Goal: Information Seeking & Learning: Learn about a topic

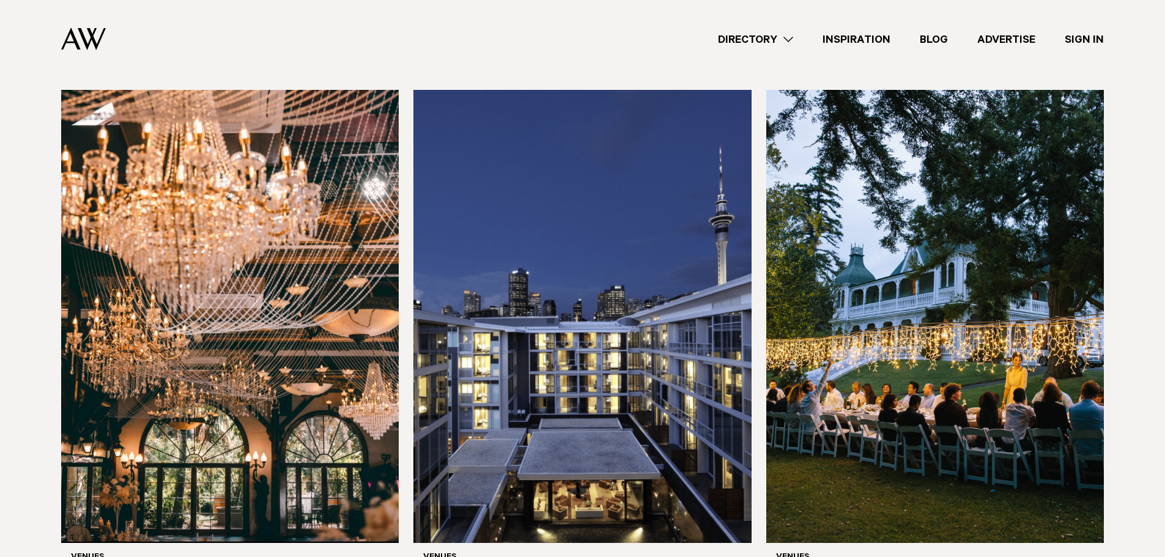
scroll to position [2629, 0]
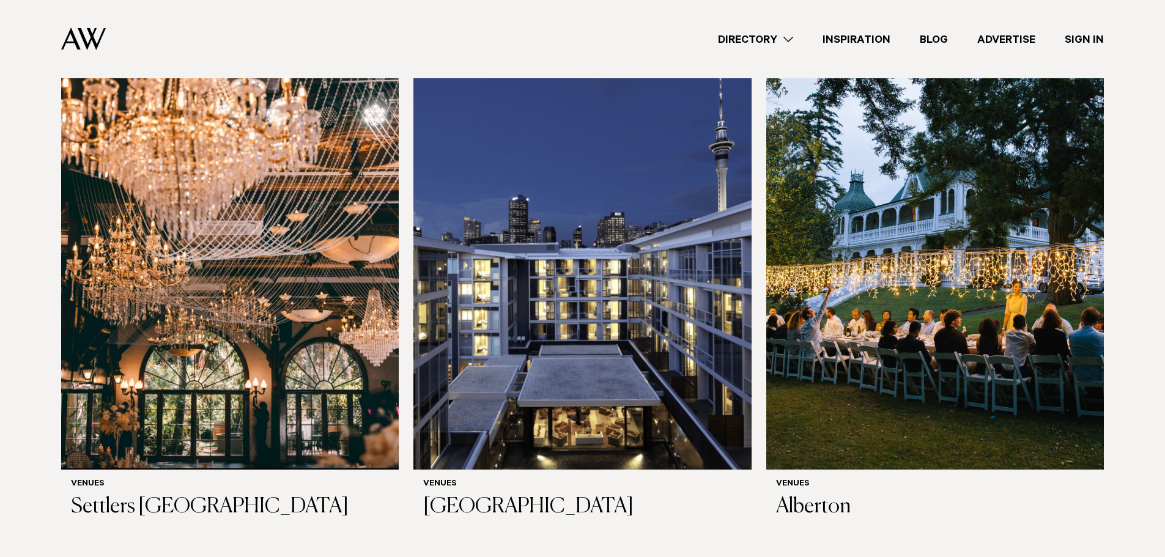
click at [184, 188] on img at bounding box center [229, 243] width 337 height 453
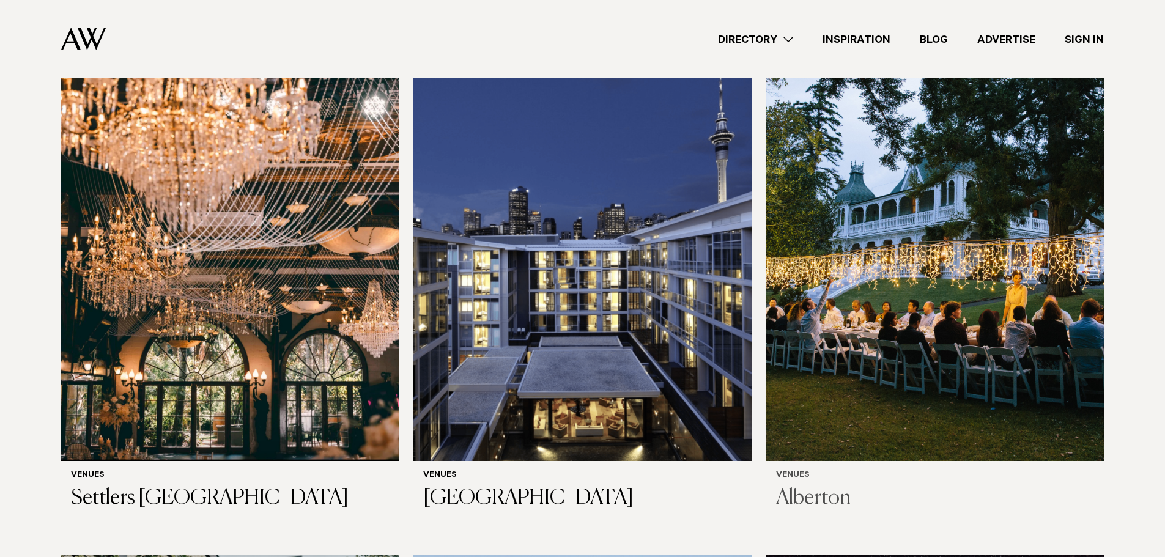
click at [792, 304] on img at bounding box center [934, 234] width 337 height 453
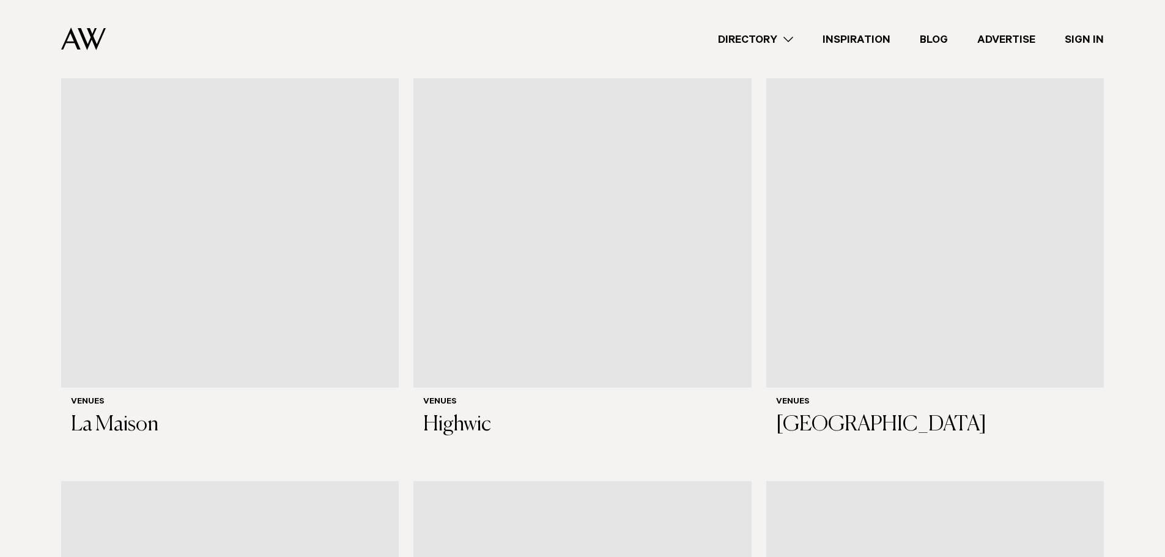
scroll to position [5406, 0]
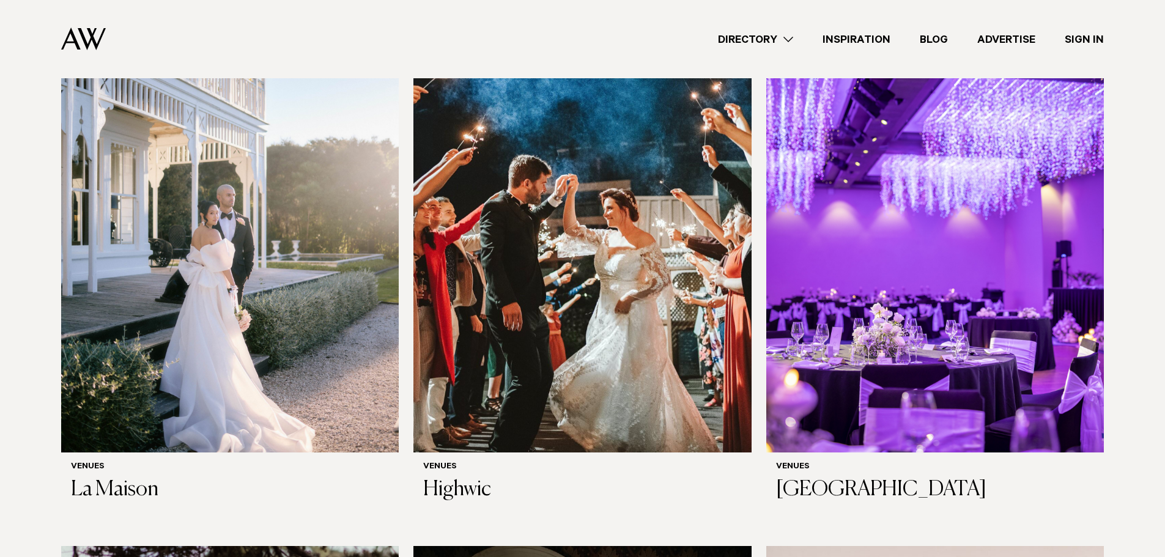
click at [202, 234] on img at bounding box center [229, 225] width 337 height 453
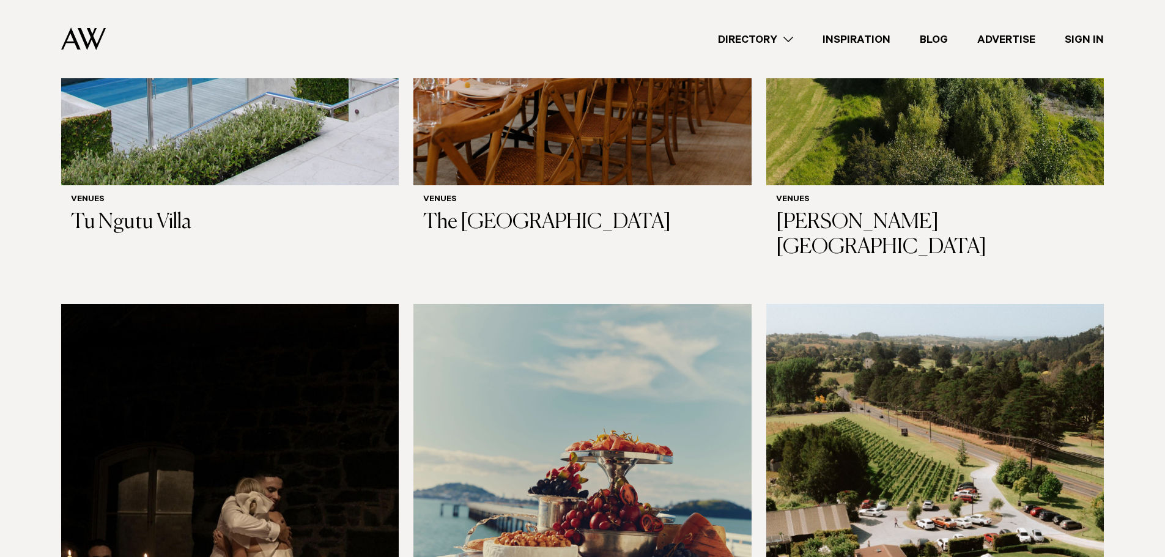
scroll to position [7839, 0]
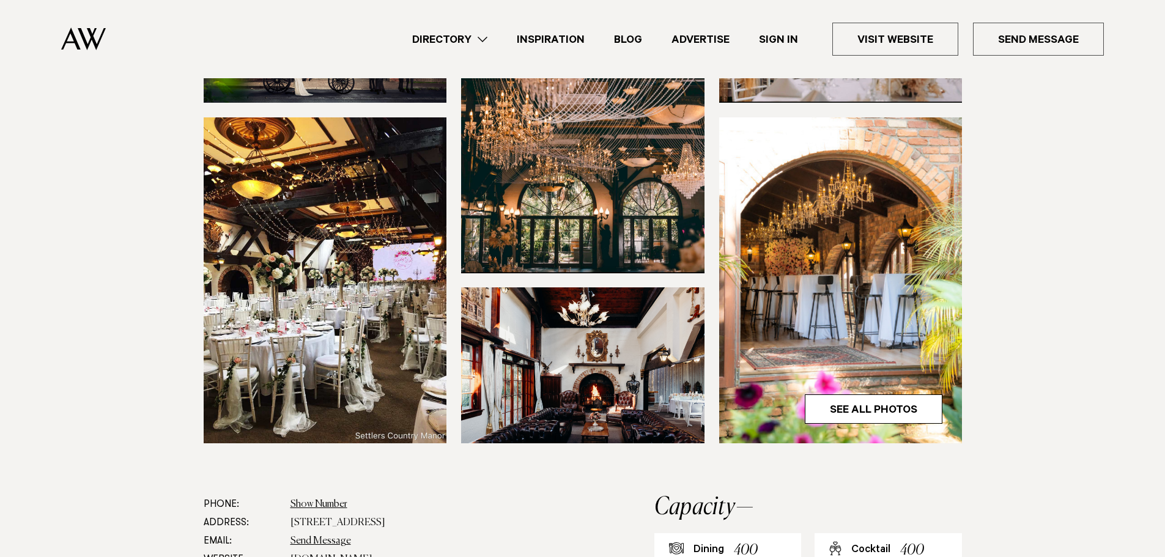
scroll to position [306, 0]
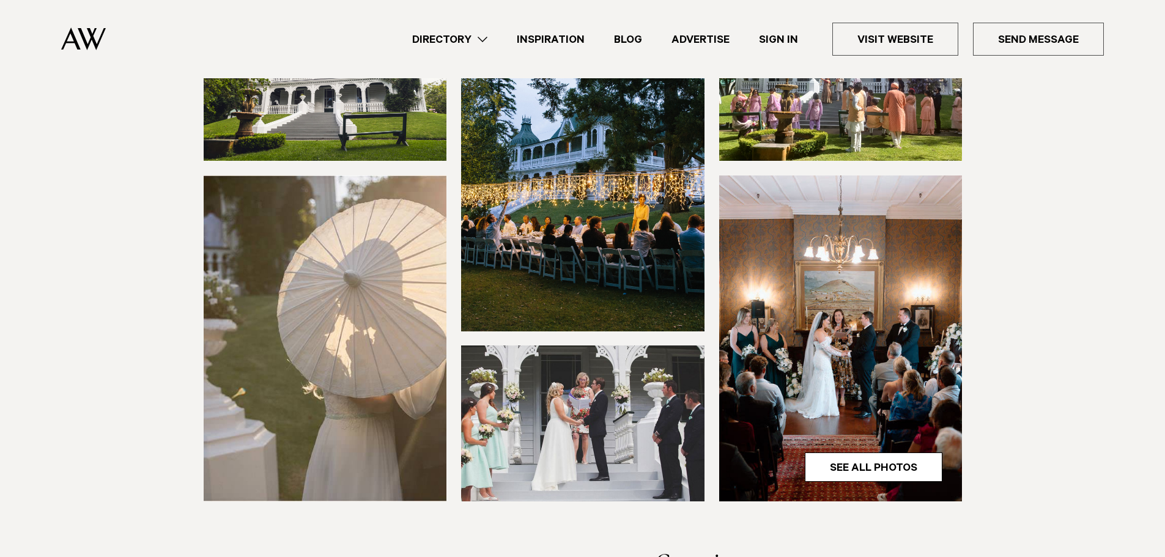
scroll to position [306, 0]
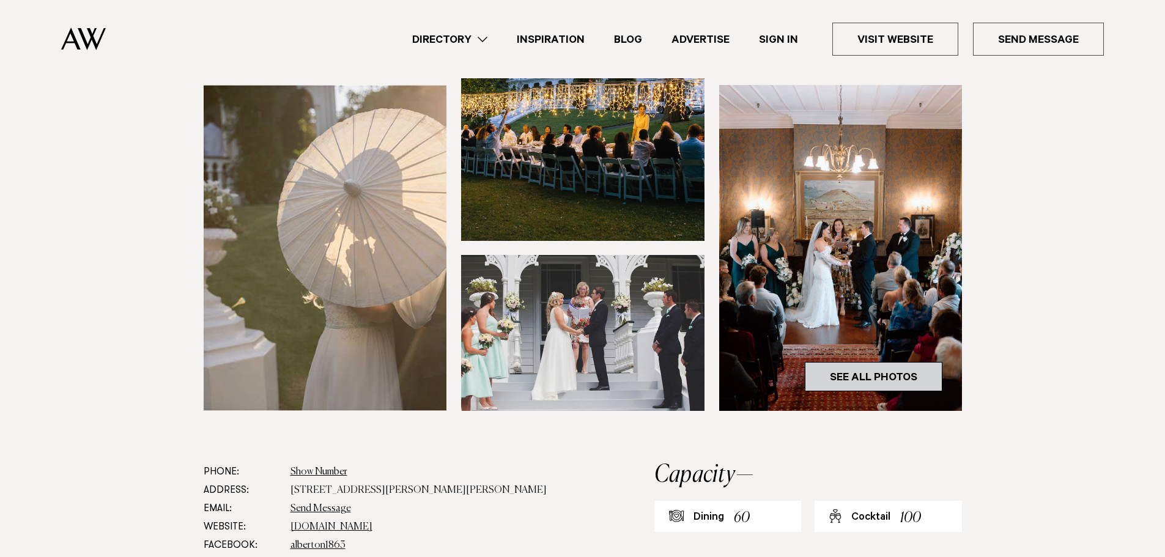
click at [905, 382] on link "See All Photos" at bounding box center [874, 376] width 138 height 29
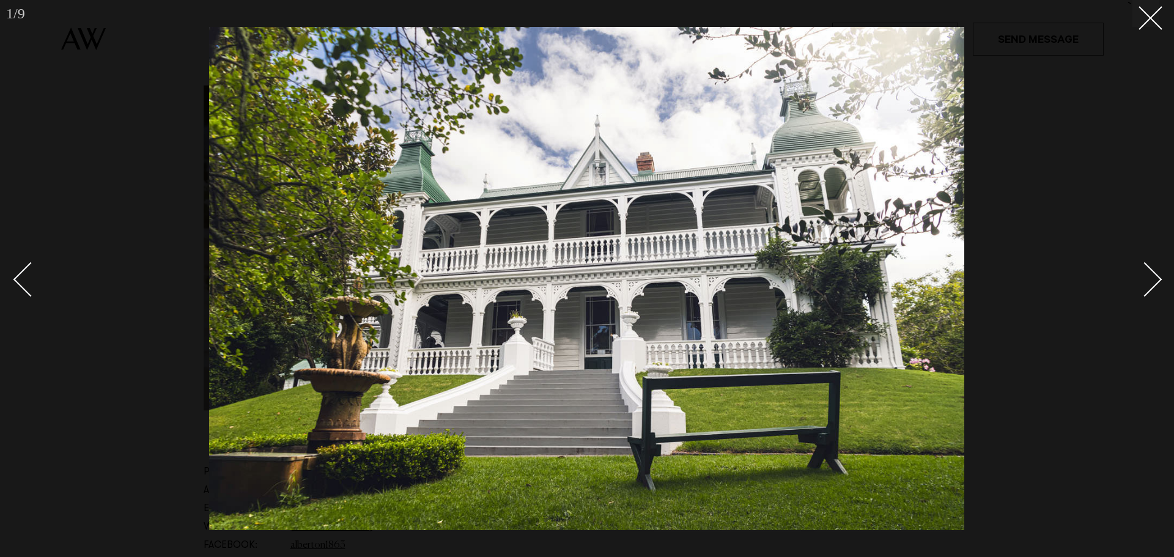
click at [1155, 278] on div "Next slide" at bounding box center [1144, 279] width 35 height 35
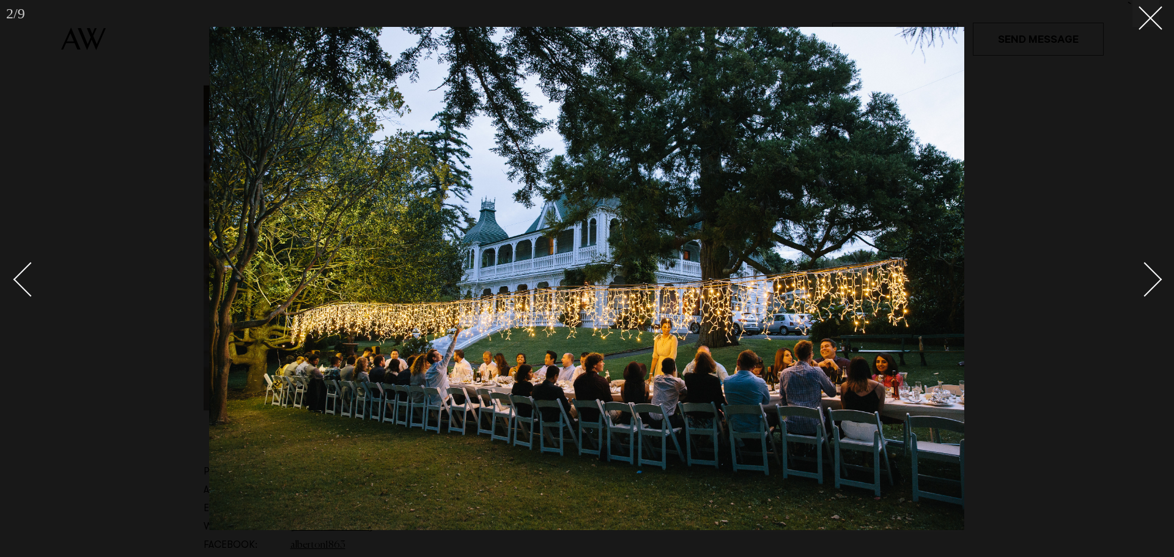
click at [1155, 278] on div "Next slide" at bounding box center [1144, 279] width 35 height 35
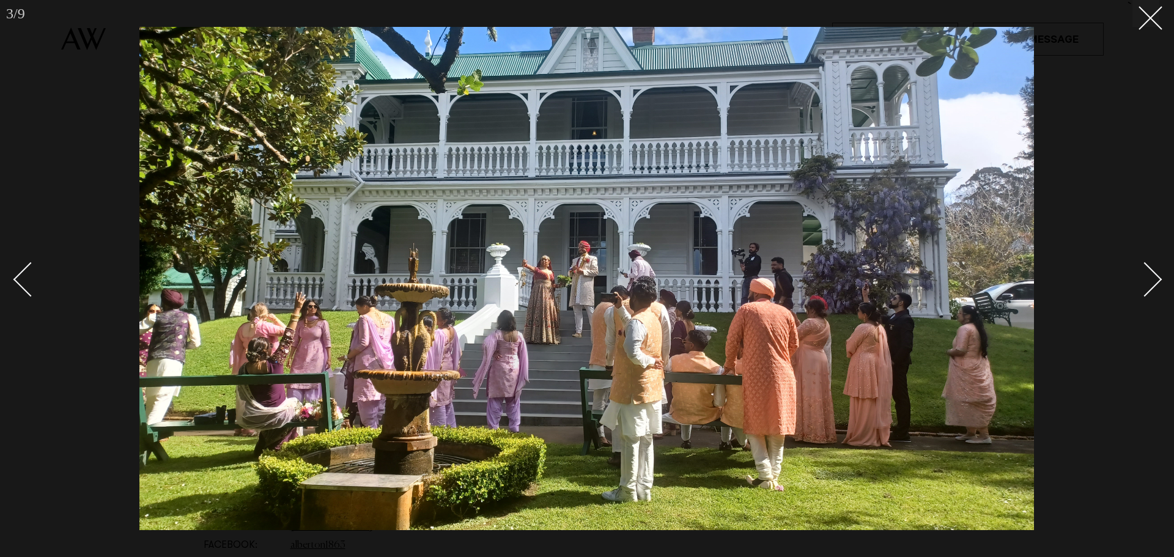
click at [1155, 278] on div "Next slide" at bounding box center [1144, 279] width 35 height 35
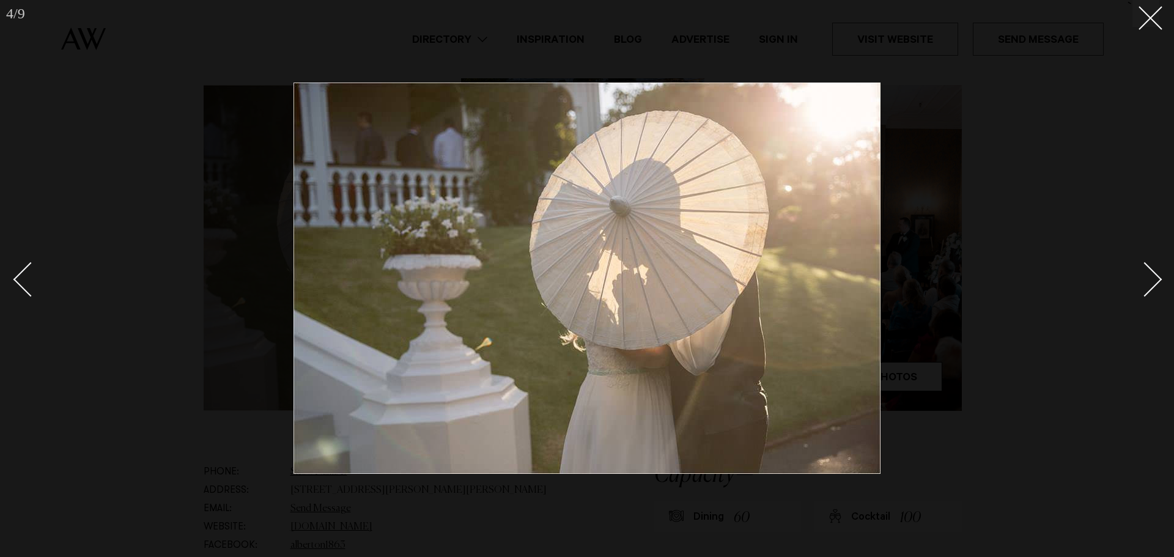
click at [1155, 278] on div "Next slide" at bounding box center [1144, 279] width 35 height 35
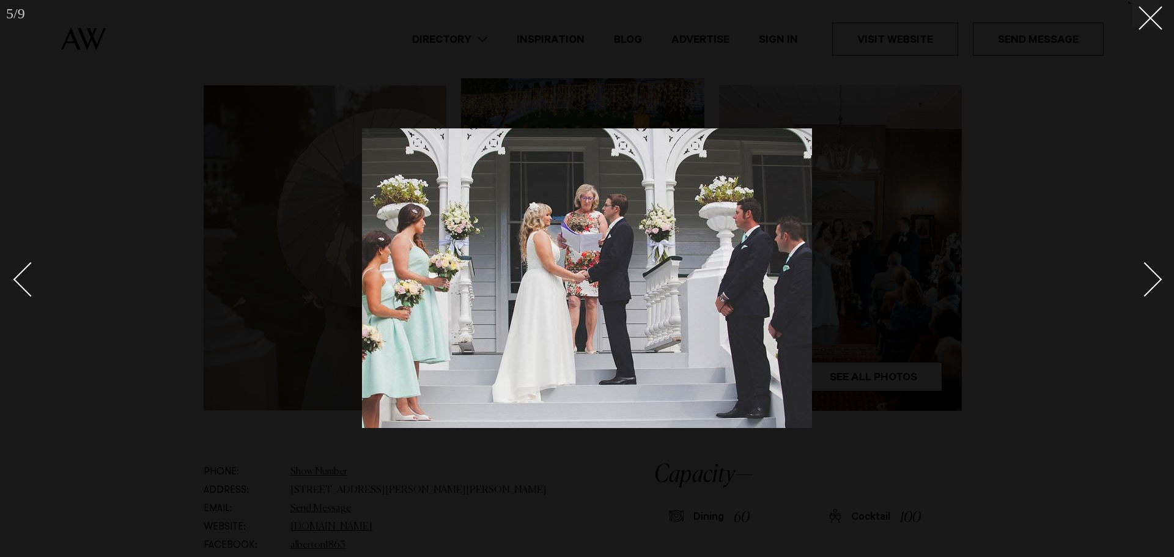
click at [1155, 278] on div "Next slide" at bounding box center [1144, 279] width 35 height 35
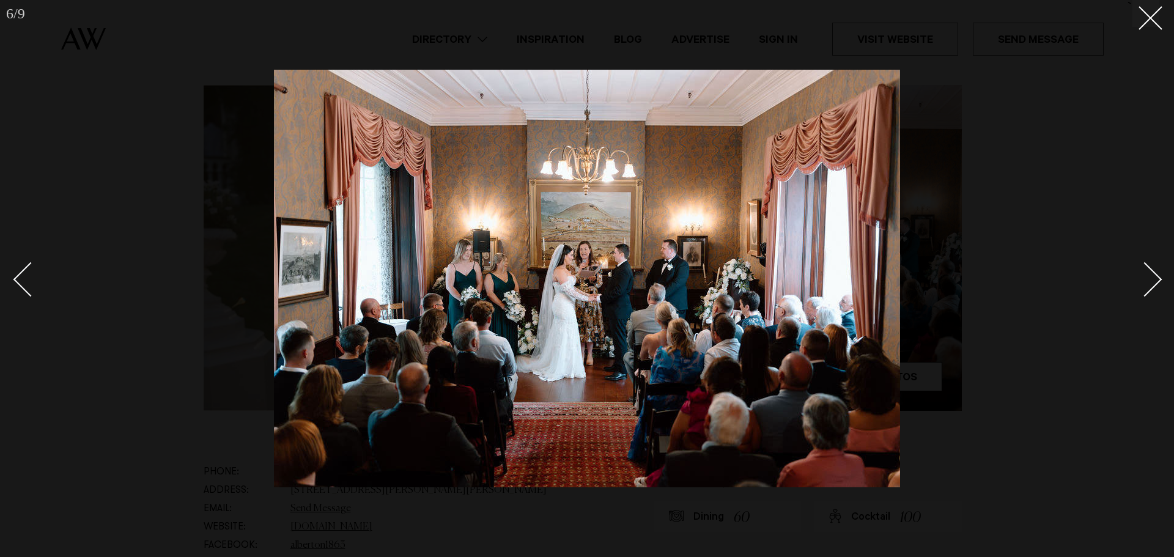
click at [1155, 278] on div "Next slide" at bounding box center [1144, 279] width 35 height 35
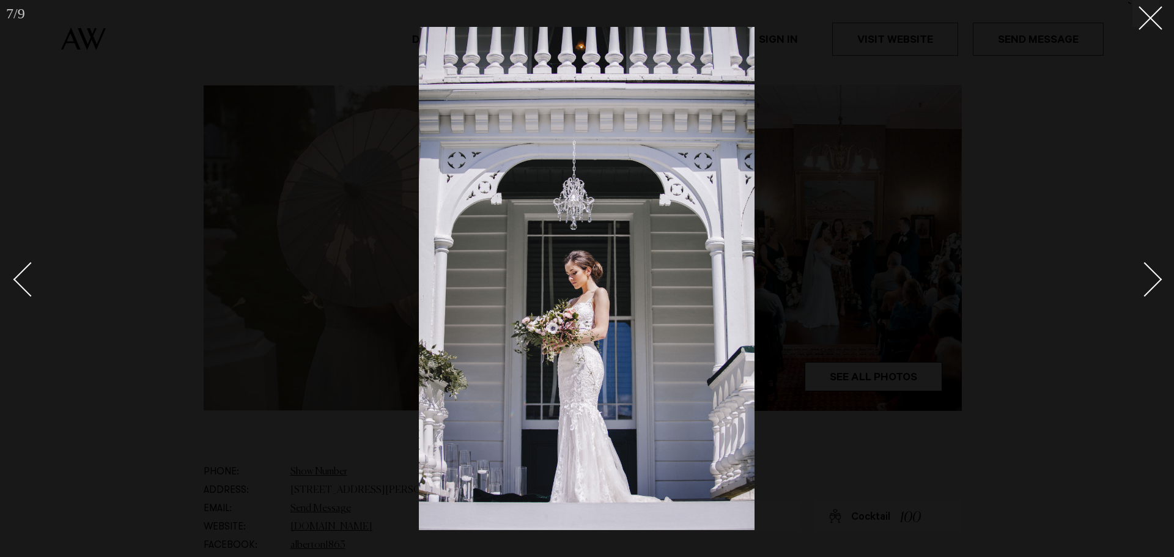
click at [1155, 278] on div "Next slide" at bounding box center [1144, 279] width 35 height 35
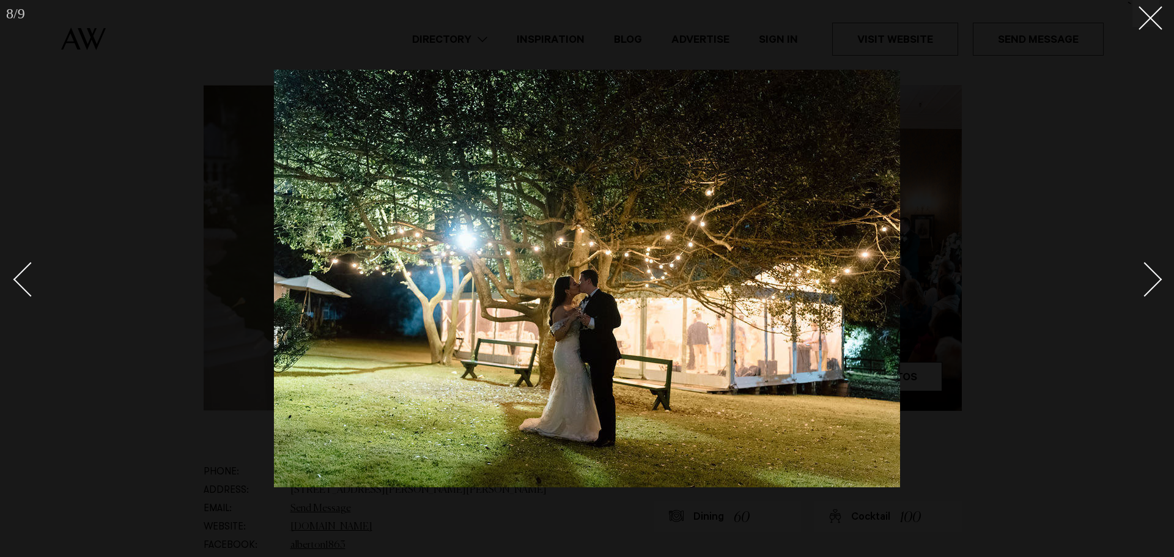
click at [1155, 278] on div "Next slide" at bounding box center [1144, 279] width 35 height 35
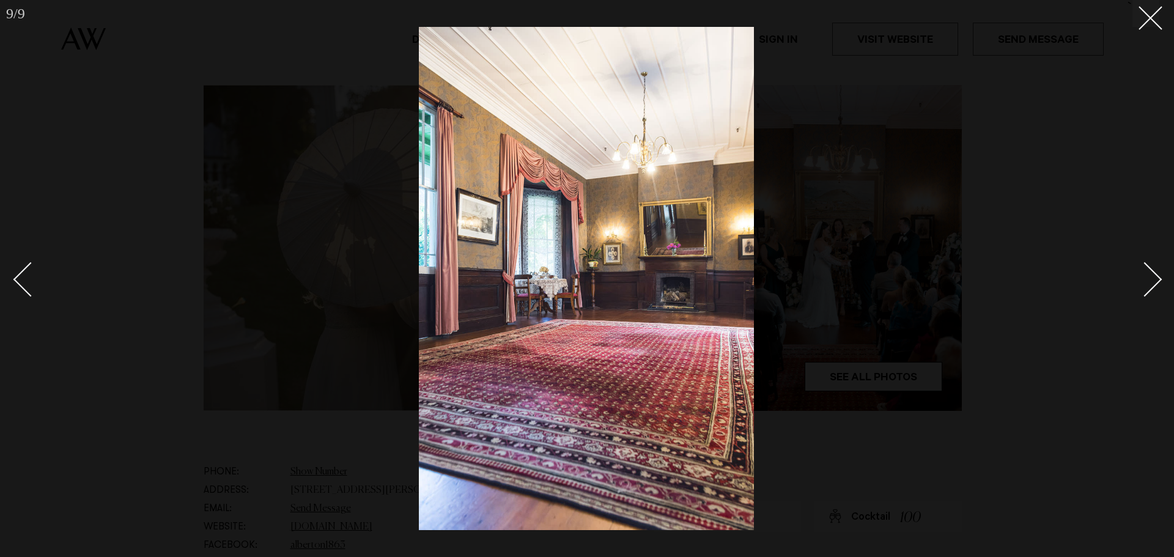
click at [1155, 278] on div "Next slide" at bounding box center [1144, 279] width 35 height 35
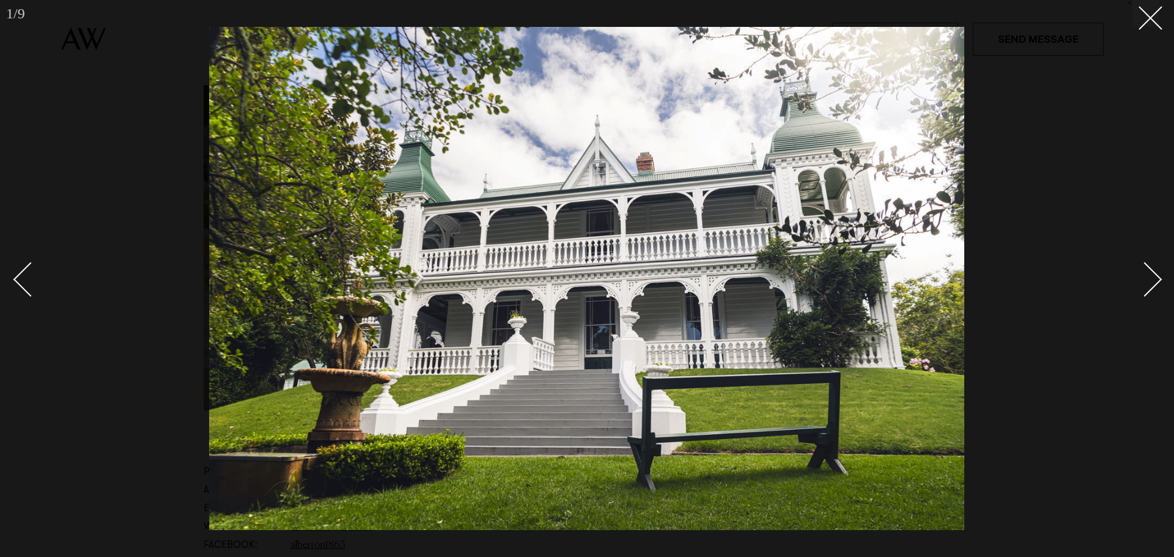
click at [1155, 278] on div "Next slide" at bounding box center [1144, 279] width 35 height 35
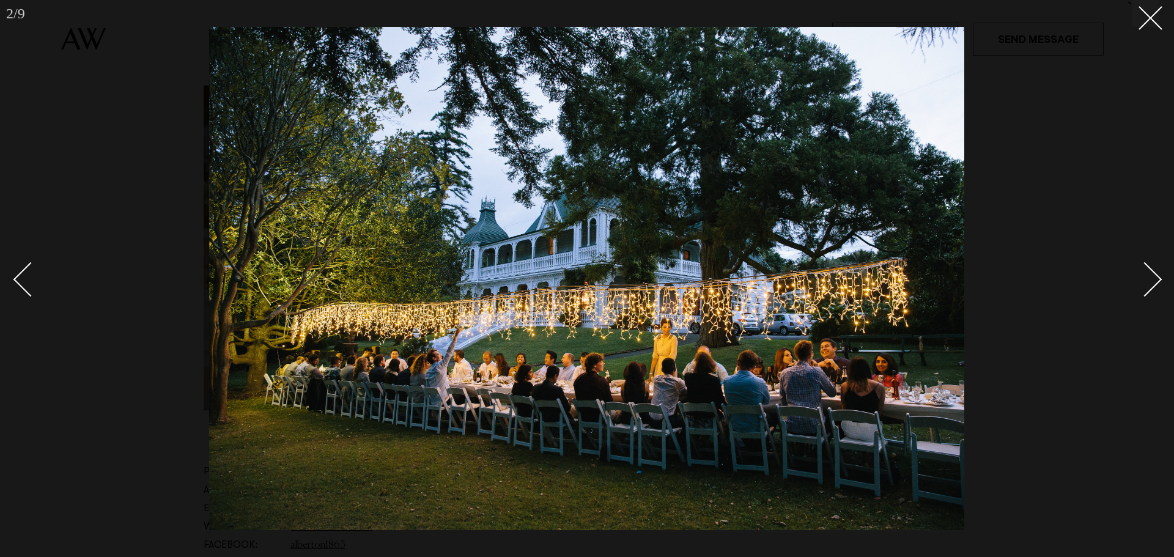
click at [1155, 278] on div "Next slide" at bounding box center [1144, 279] width 35 height 35
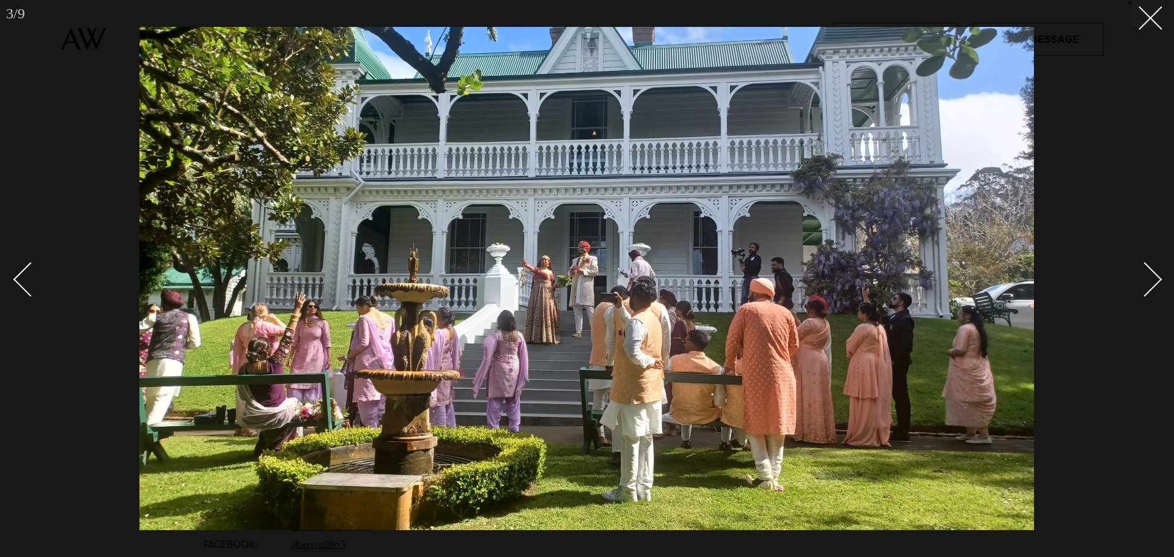
click at [1155, 278] on div "Next slide" at bounding box center [1144, 279] width 35 height 35
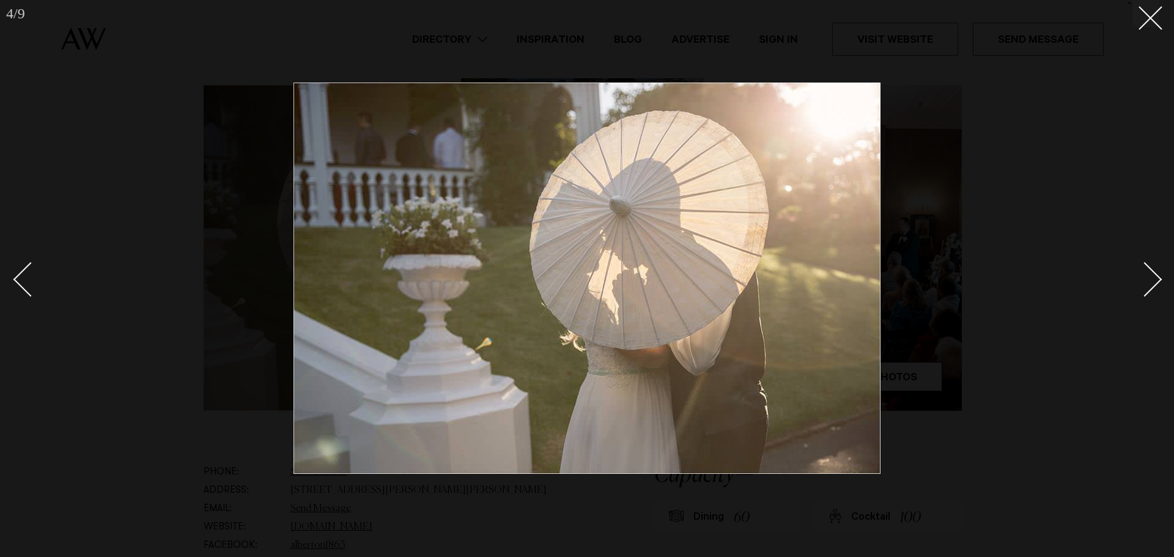
click at [1155, 278] on div "Next slide" at bounding box center [1144, 279] width 35 height 35
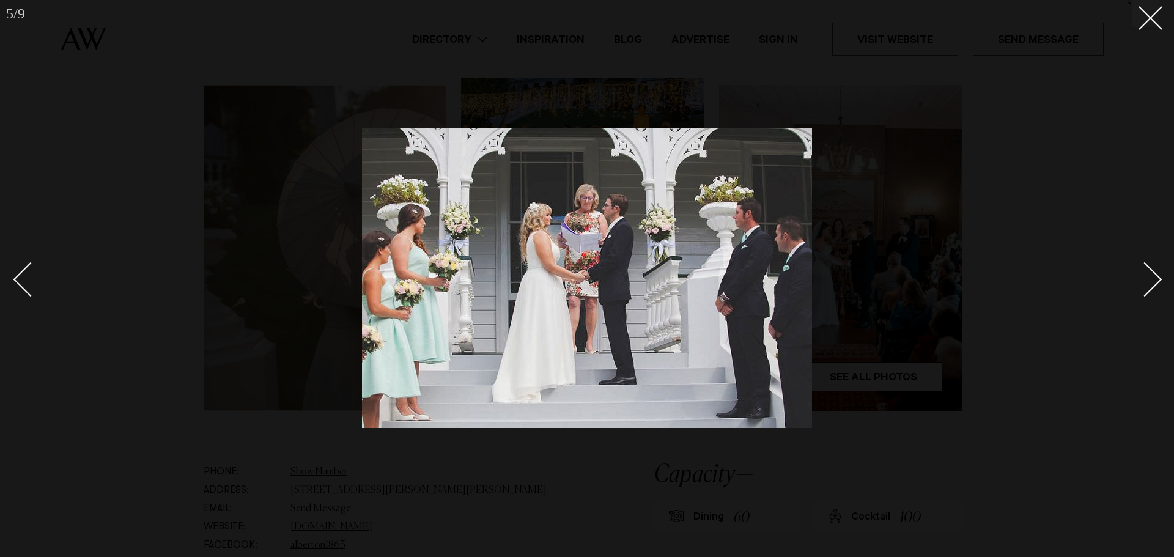
click at [1155, 278] on div "Next slide" at bounding box center [1144, 279] width 35 height 35
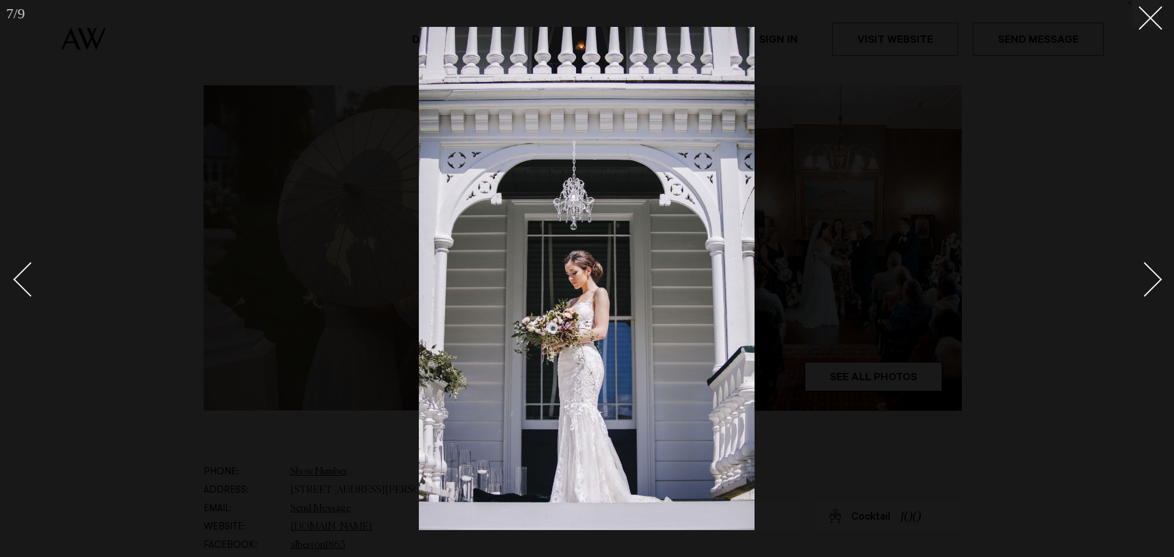
click at [1155, 278] on div "Next slide" at bounding box center [1144, 279] width 35 height 35
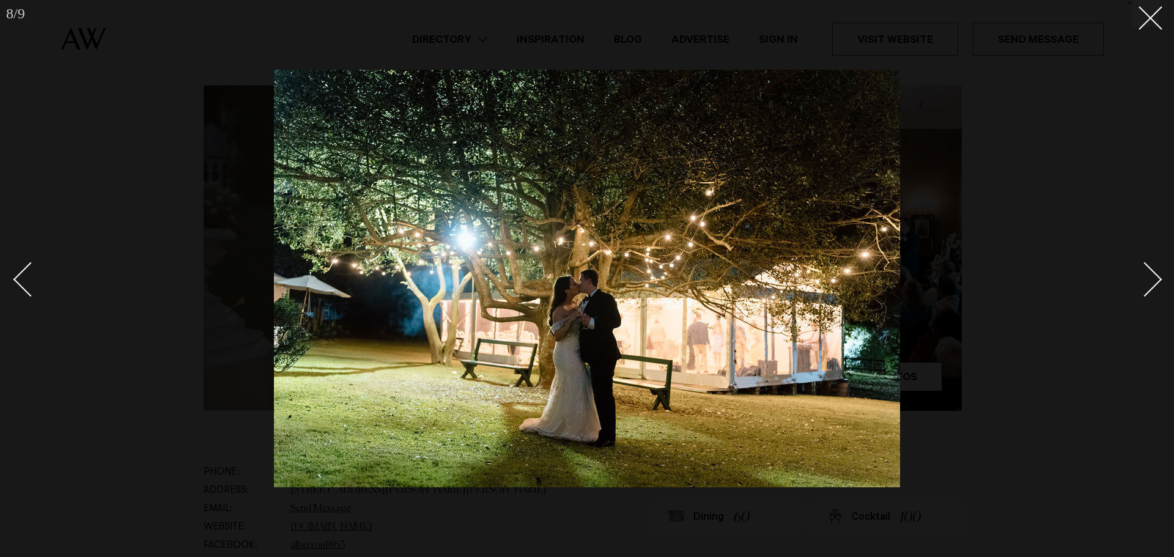
drag, startPoint x: 1132, startPoint y: 263, endPoint x: 1121, endPoint y: 72, distance: 192.2
click at [1132, 263] on link at bounding box center [1137, 278] width 43 height 61
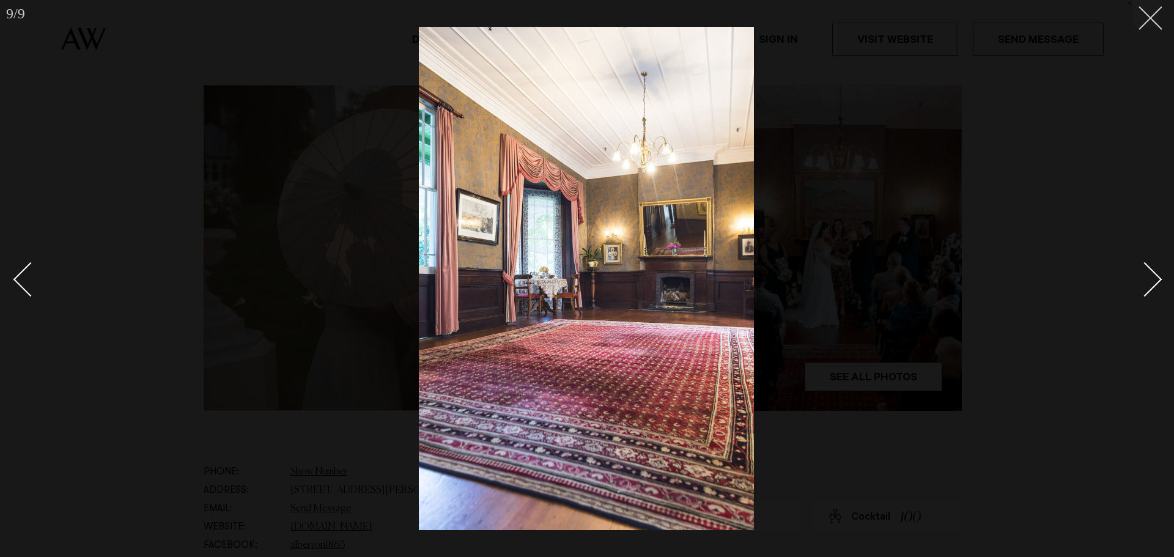
click at [1147, 20] on icon at bounding box center [1145, 13] width 15 height 15
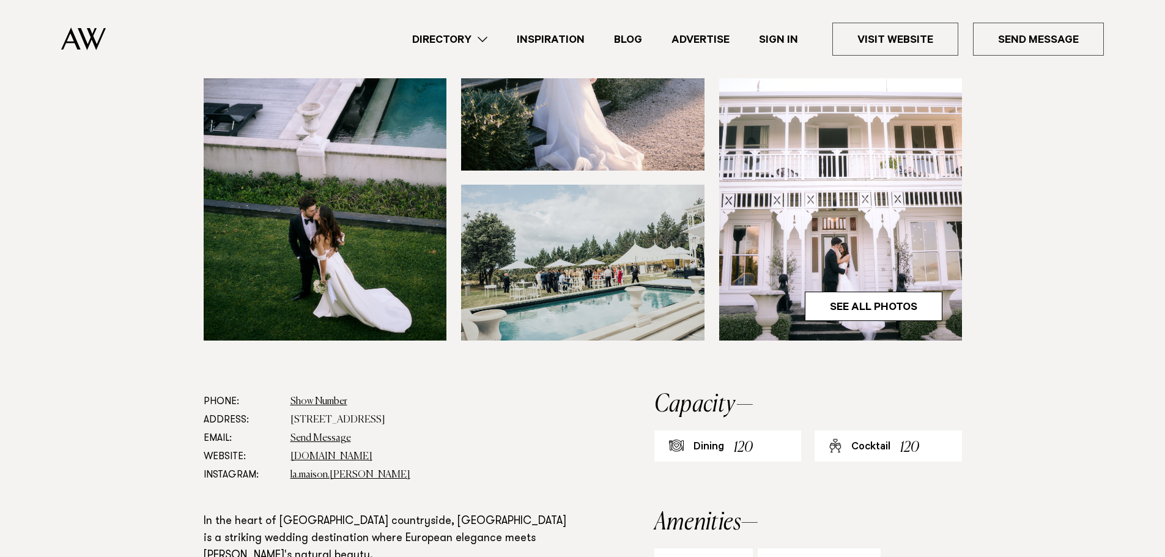
scroll to position [367, 0]
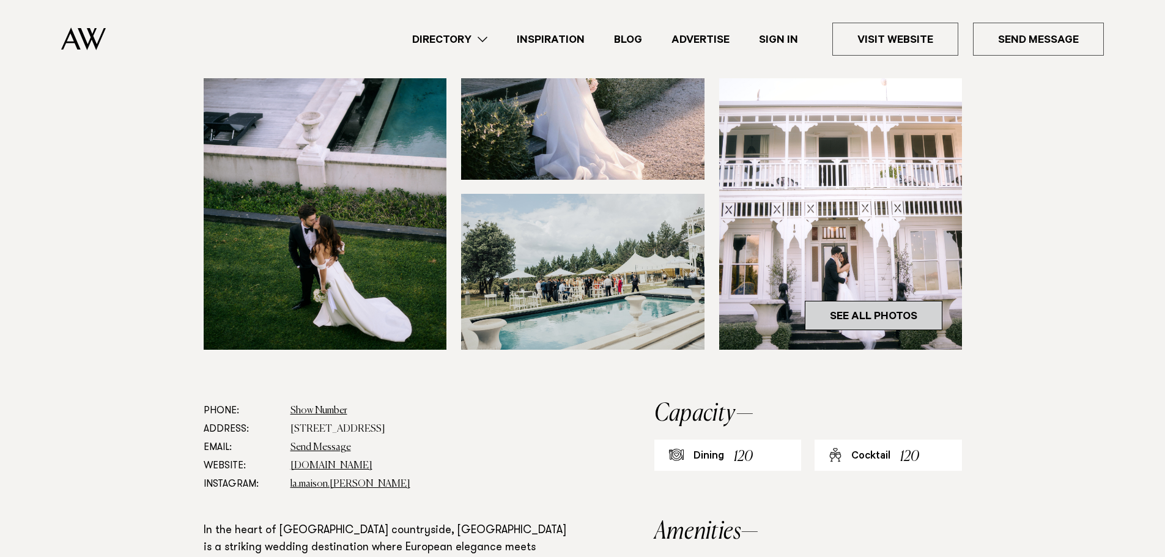
click at [865, 306] on link "See All Photos" at bounding box center [874, 315] width 138 height 29
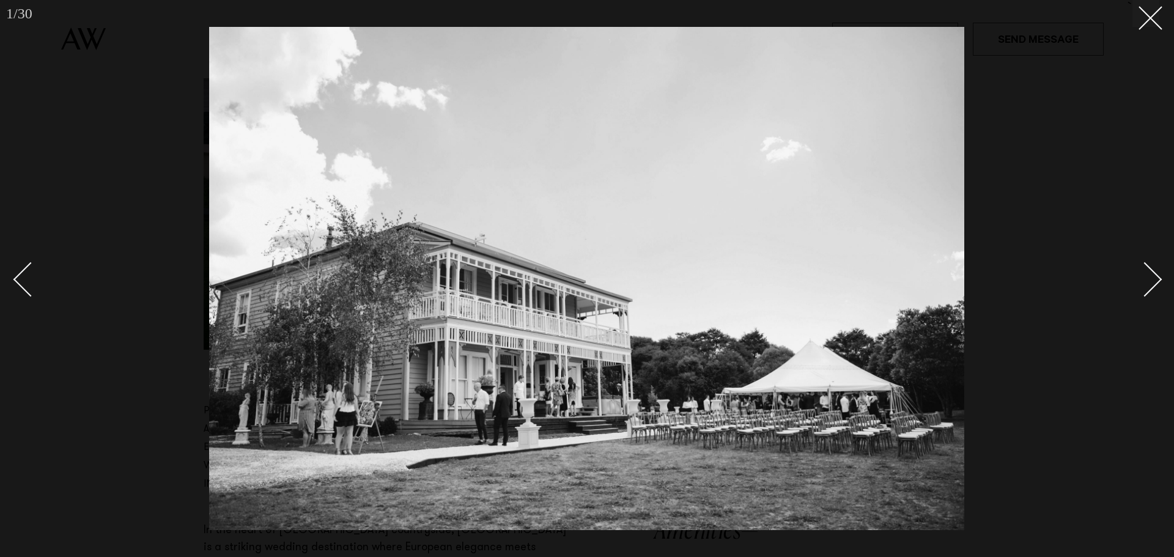
click at [1077, 275] on div at bounding box center [587, 278] width 1174 height 557
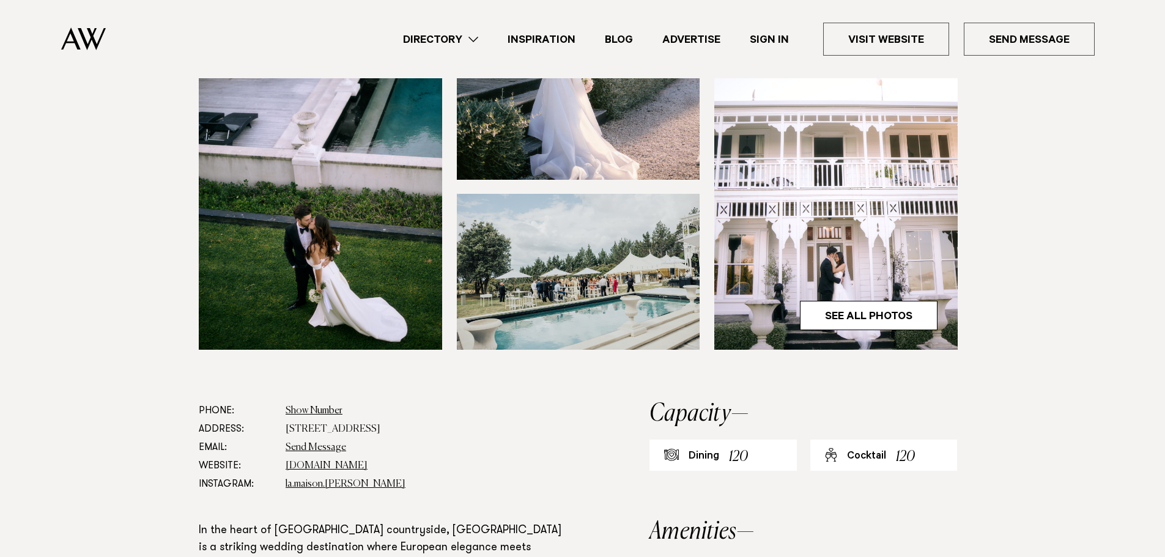
click at [1140, 281] on section at bounding box center [577, 127] width 1155 height 548
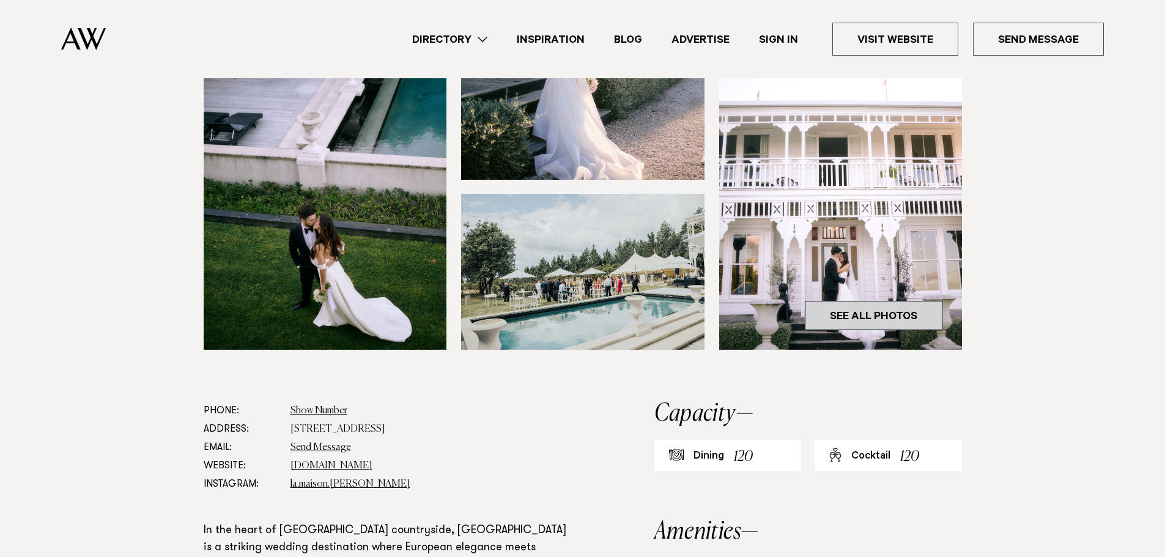
click at [919, 317] on link "See All Photos" at bounding box center [874, 315] width 138 height 29
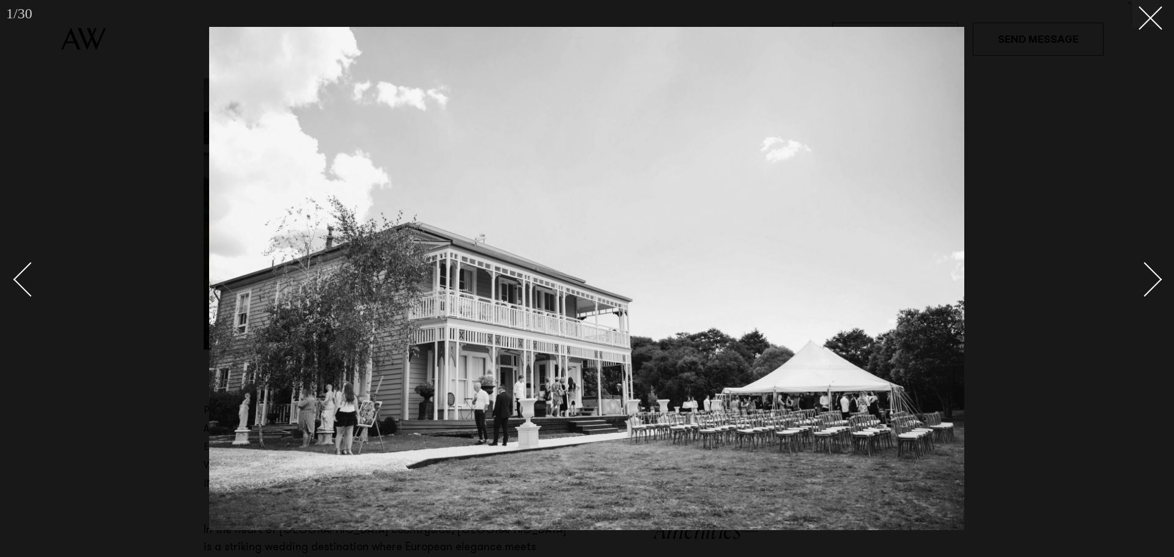
drag, startPoint x: 1166, startPoint y: 274, endPoint x: 1159, endPoint y: 276, distance: 6.8
click at [1164, 275] on div at bounding box center [587, 278] width 1174 height 557
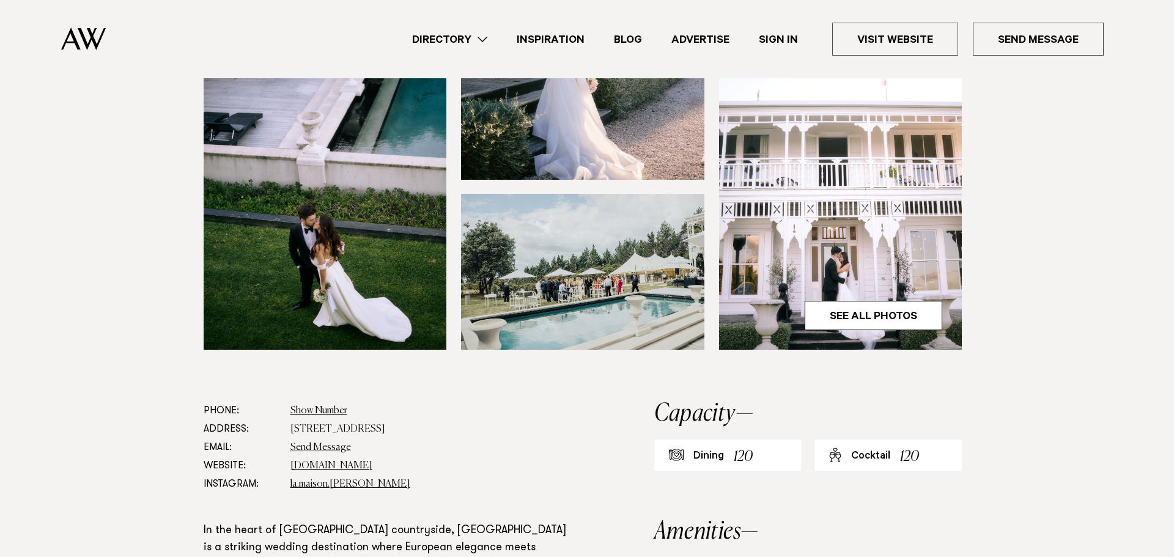
click at [1159, 276] on div "1 / 30 `" at bounding box center [587, 278] width 1174 height 557
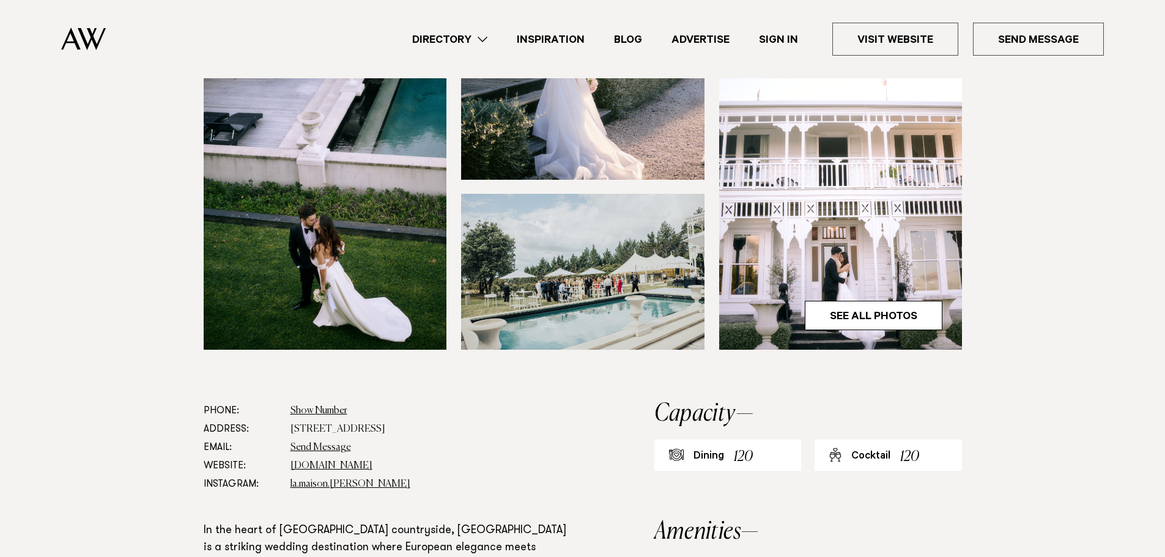
click at [930, 268] on img at bounding box center [840, 187] width 243 height 326
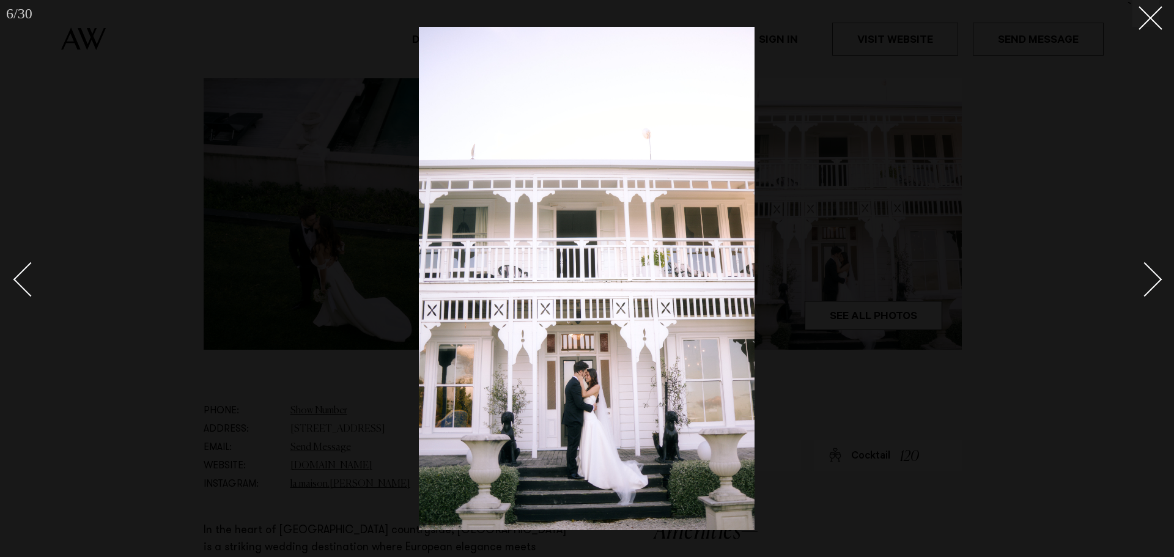
click at [1156, 276] on div "Next slide" at bounding box center [1144, 279] width 35 height 35
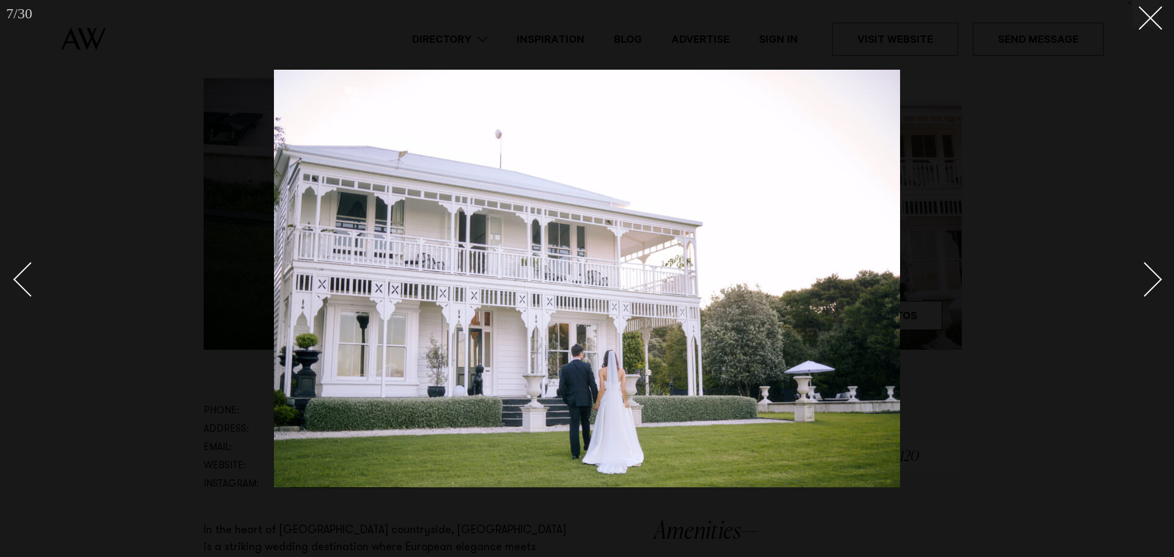
click at [1156, 276] on div "Next slide" at bounding box center [1144, 279] width 35 height 35
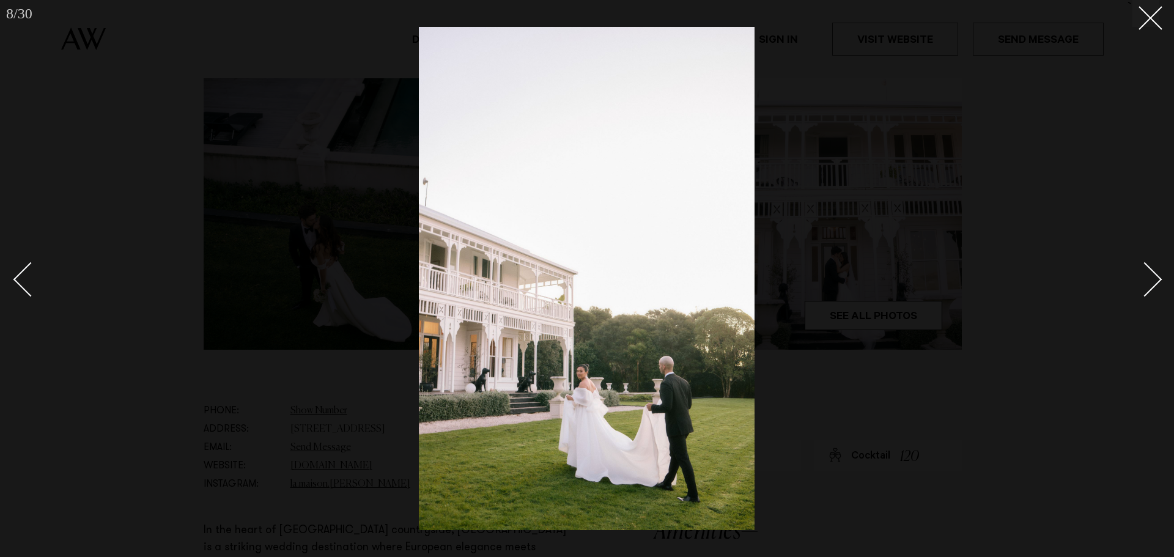
click at [1156, 276] on div "Next slide" at bounding box center [1144, 279] width 35 height 35
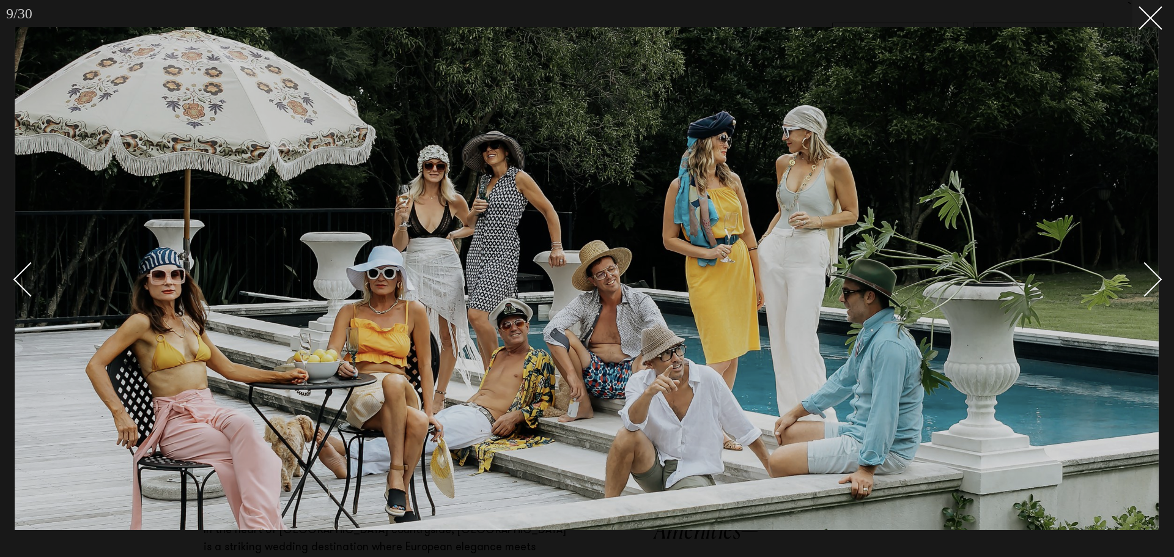
click at [1156, 276] on div "Next slide" at bounding box center [1144, 279] width 35 height 35
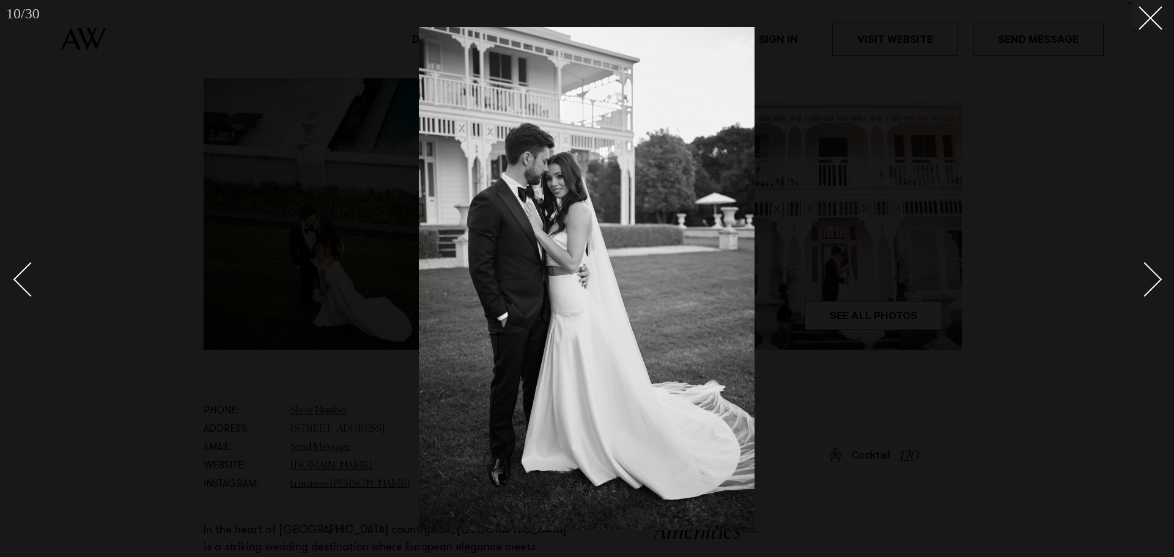
click at [1156, 276] on div "Next slide" at bounding box center [1144, 279] width 35 height 35
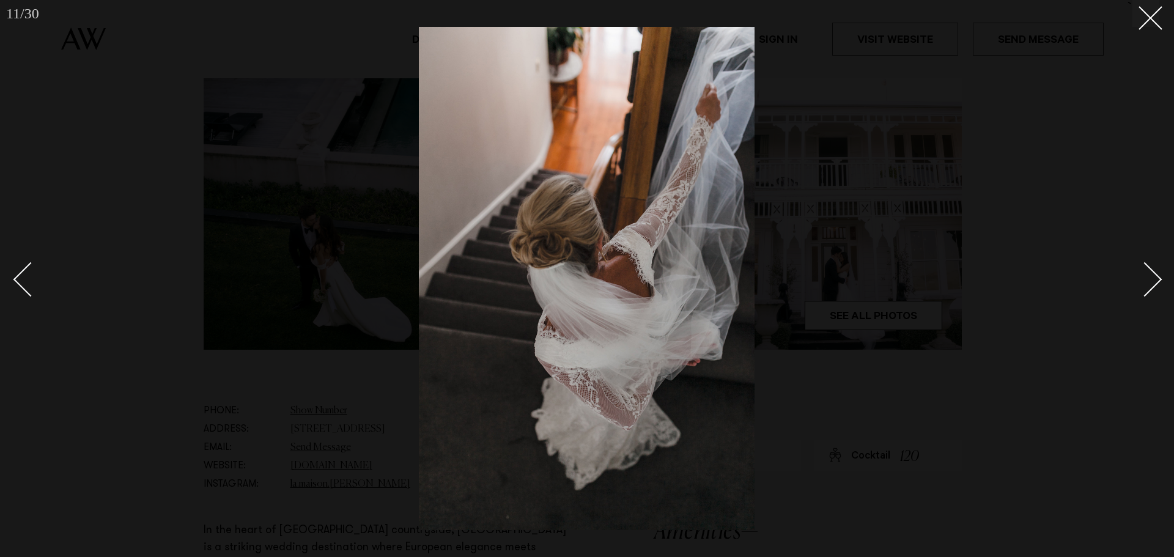
click at [1156, 276] on div "Next slide" at bounding box center [1144, 279] width 35 height 35
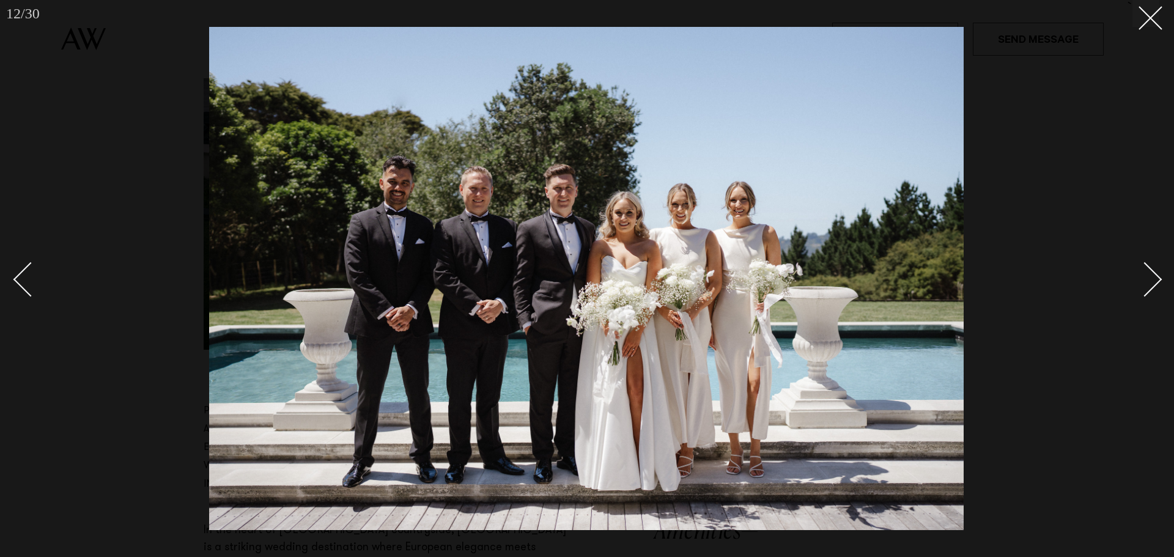
click at [1156, 276] on div "Next slide" at bounding box center [1144, 279] width 35 height 35
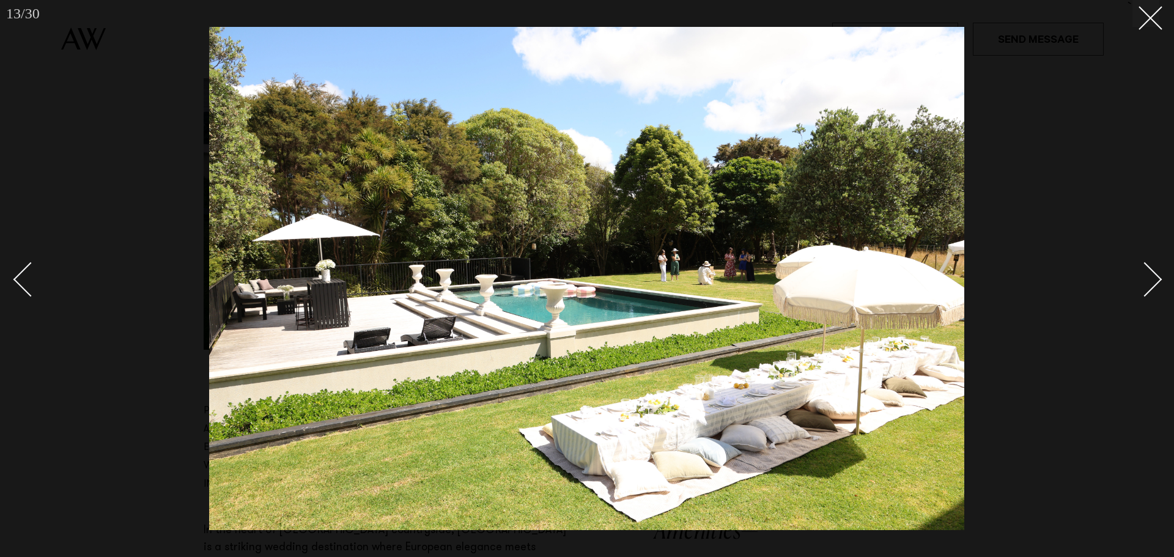
click at [1156, 276] on div "Next slide" at bounding box center [1144, 279] width 35 height 35
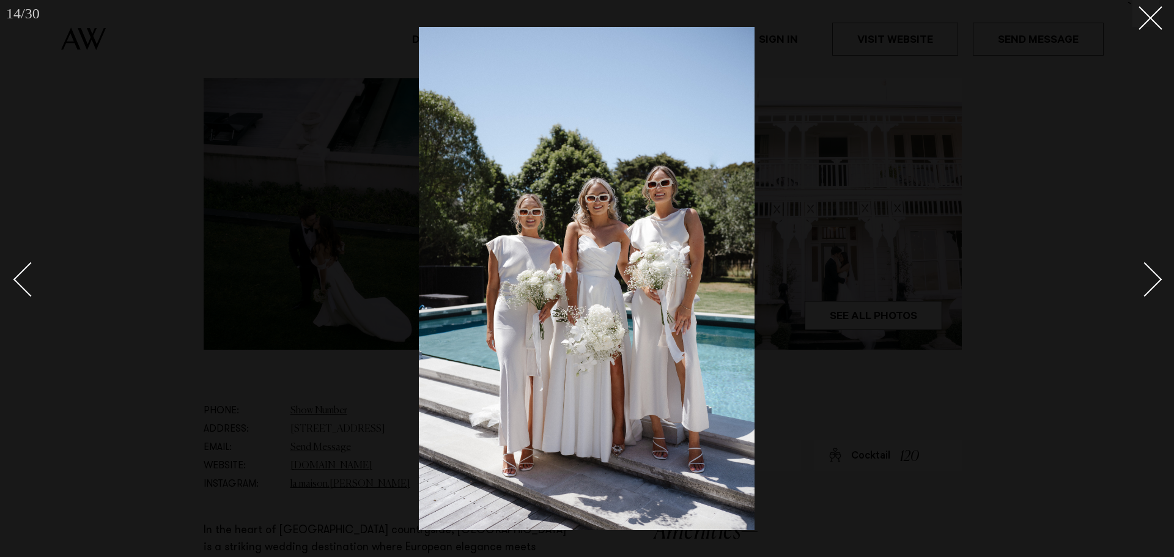
click at [1156, 276] on div "Next slide" at bounding box center [1144, 279] width 35 height 35
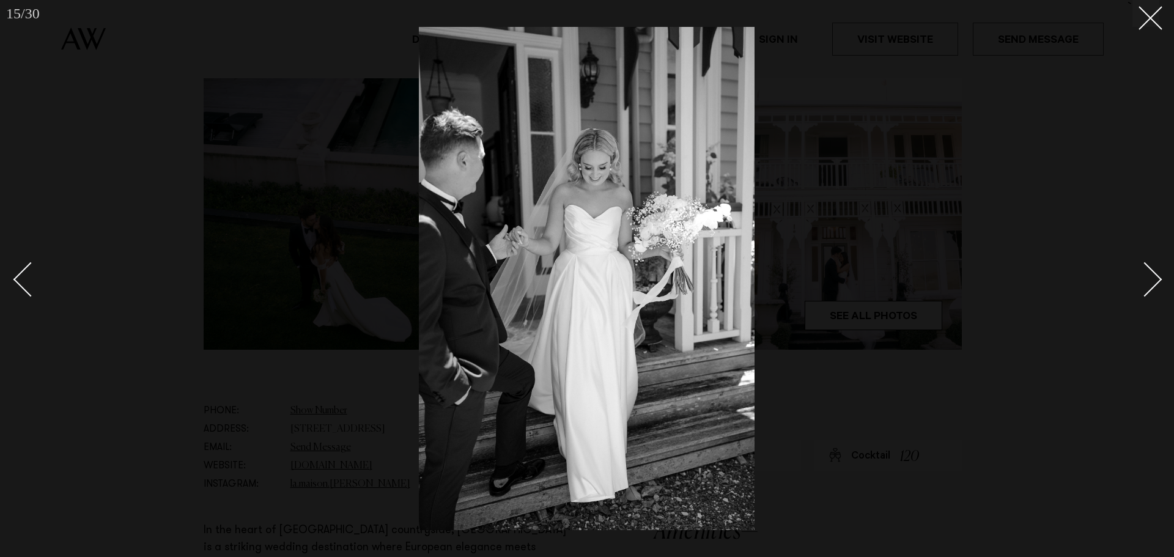
click at [1156, 276] on div "Next slide" at bounding box center [1144, 279] width 35 height 35
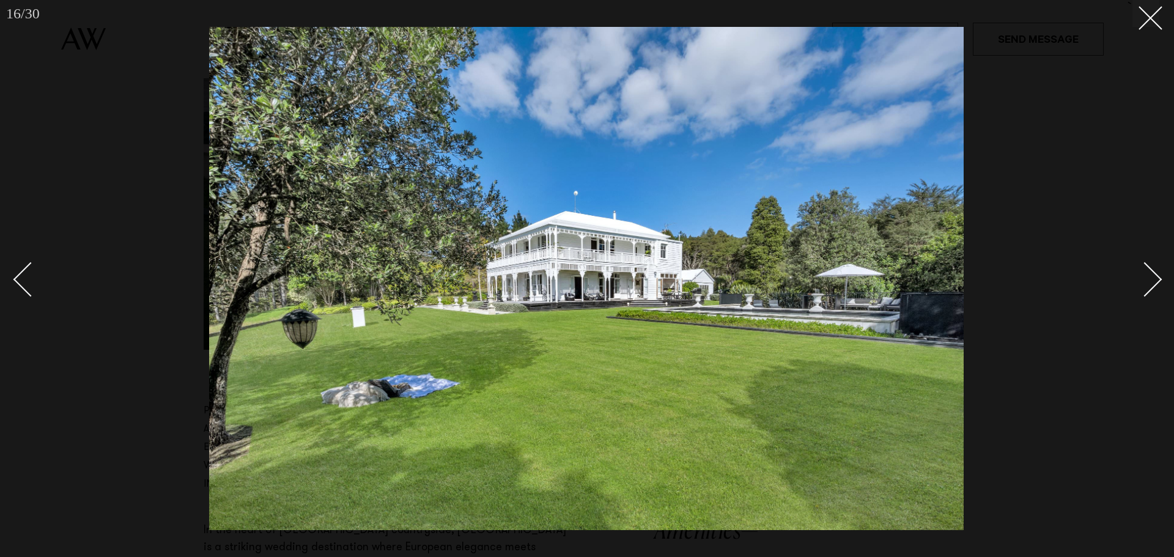
click at [1156, 276] on div "Next slide" at bounding box center [1144, 279] width 35 height 35
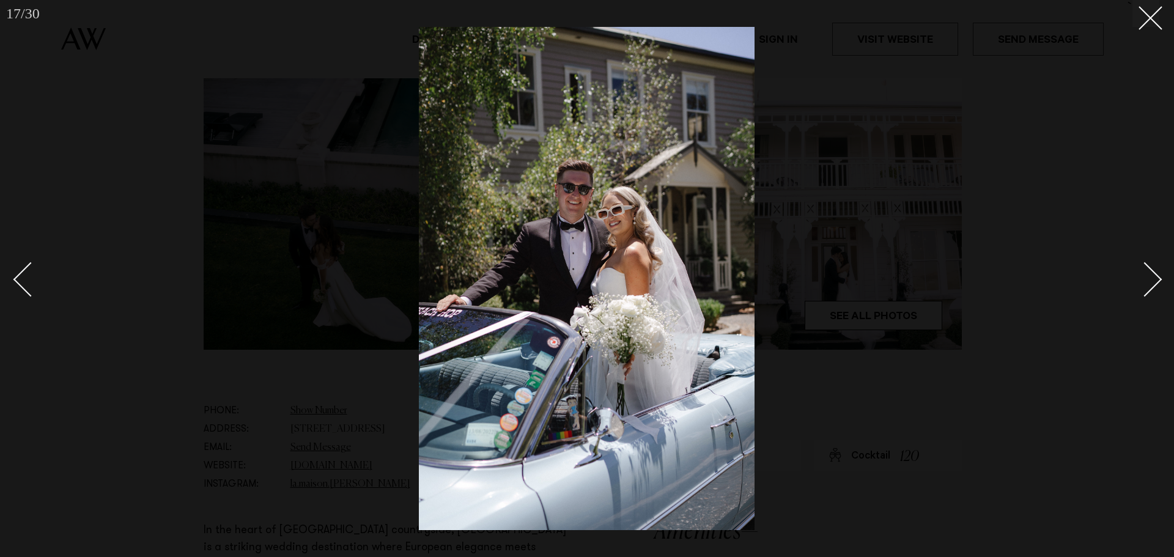
click at [1156, 276] on div "Next slide" at bounding box center [1144, 279] width 35 height 35
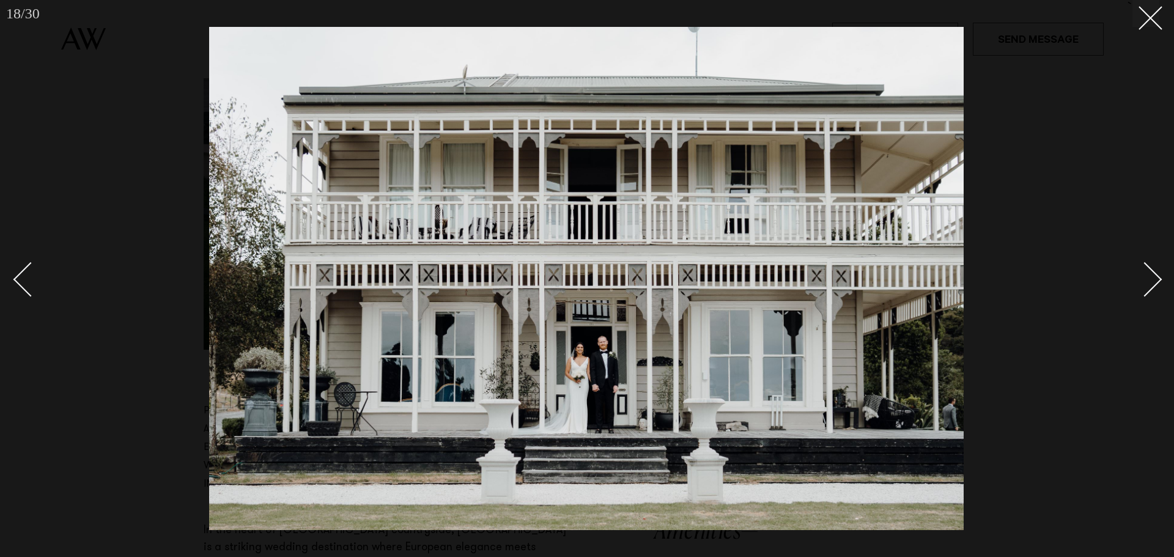
click at [1156, 276] on div "Next slide" at bounding box center [1144, 279] width 35 height 35
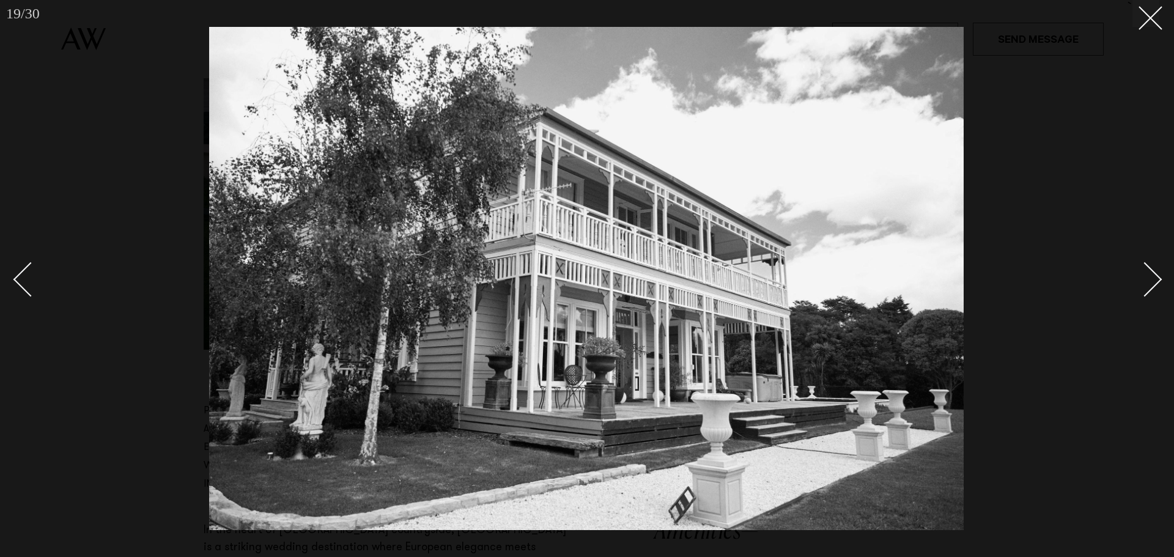
click at [1156, 276] on div "Next slide" at bounding box center [1144, 279] width 35 height 35
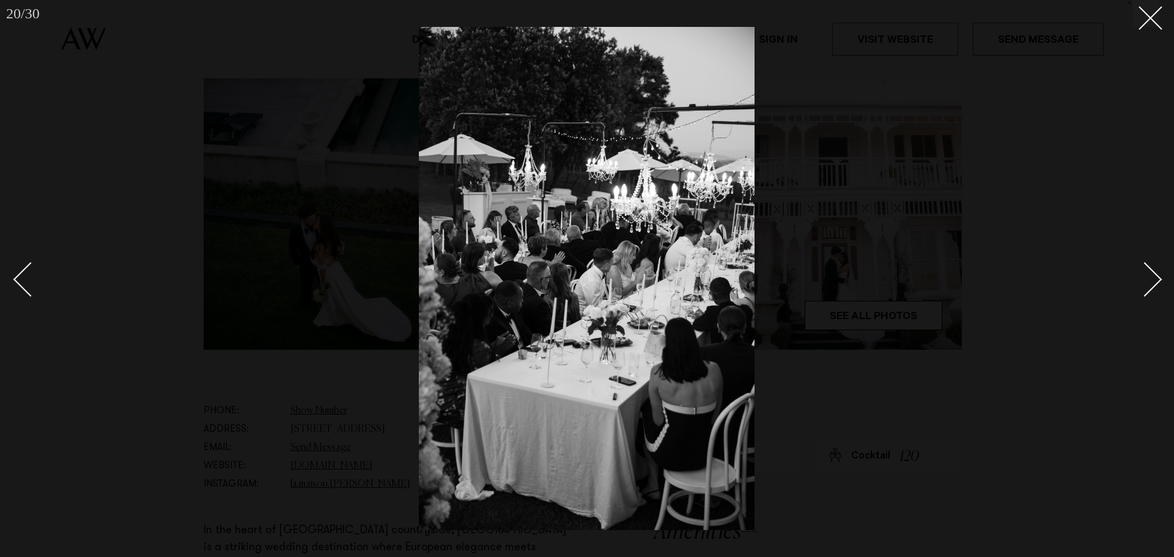
click at [1156, 276] on div "Next slide" at bounding box center [1144, 279] width 35 height 35
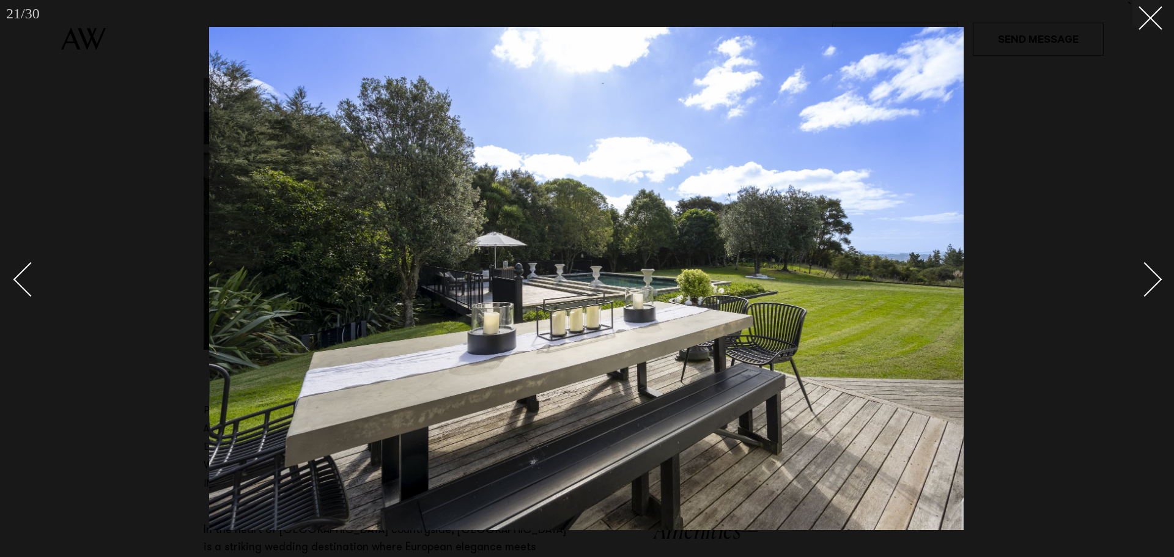
click at [1156, 276] on div "Next slide" at bounding box center [1144, 279] width 35 height 35
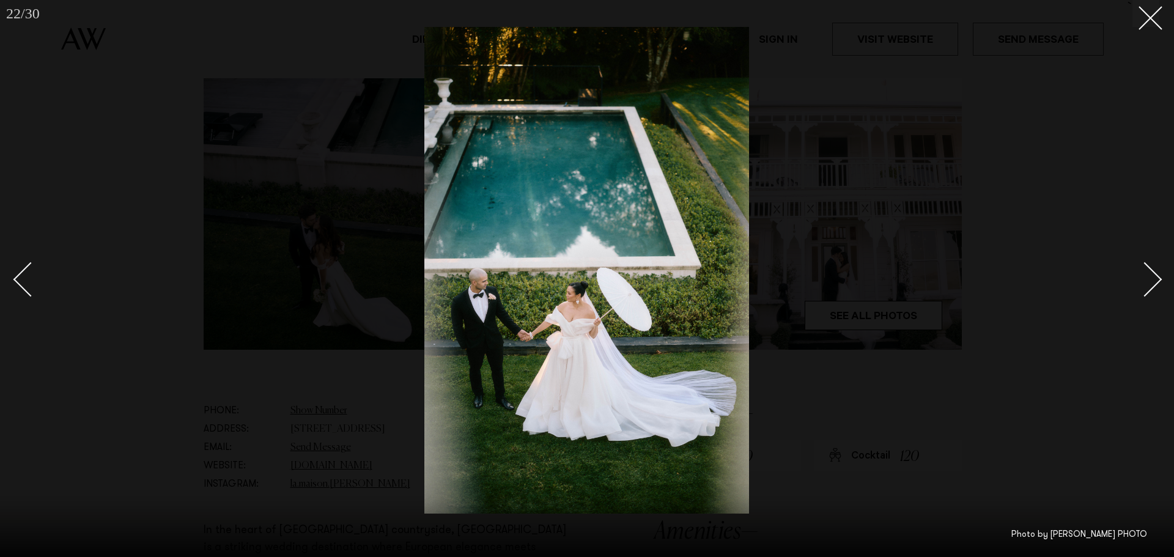
click at [1156, 276] on div "Next slide" at bounding box center [1144, 279] width 35 height 35
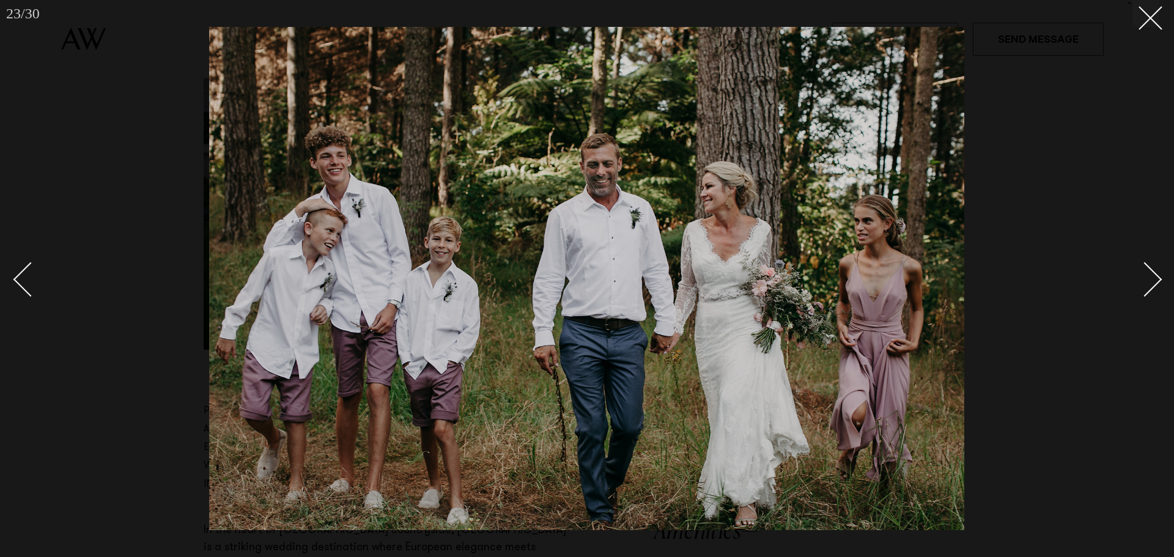
click at [1156, 276] on div "Next slide" at bounding box center [1144, 279] width 35 height 35
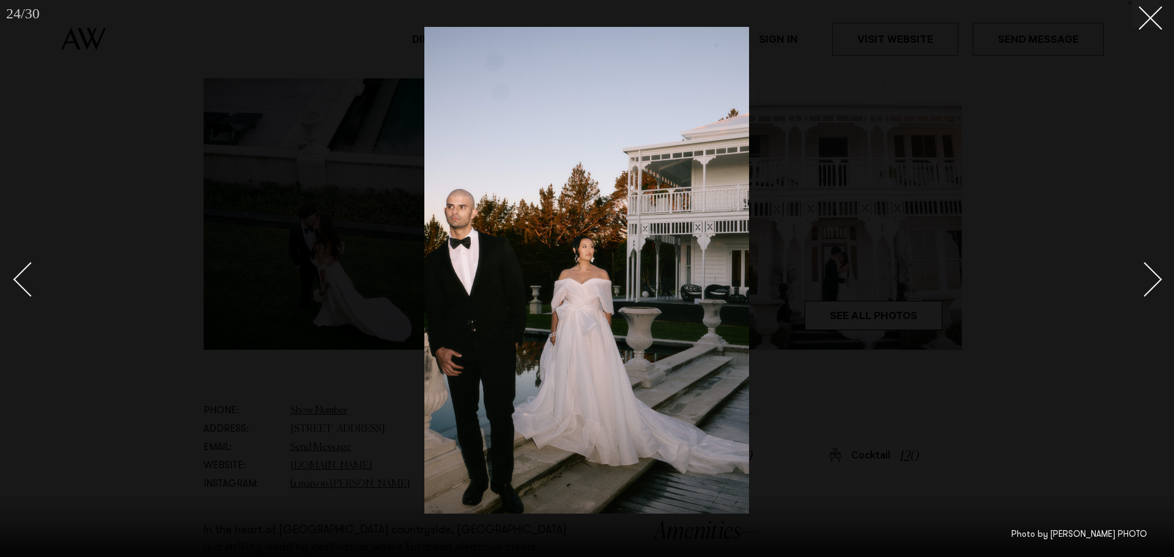
click at [1156, 276] on div "Next slide" at bounding box center [1144, 279] width 35 height 35
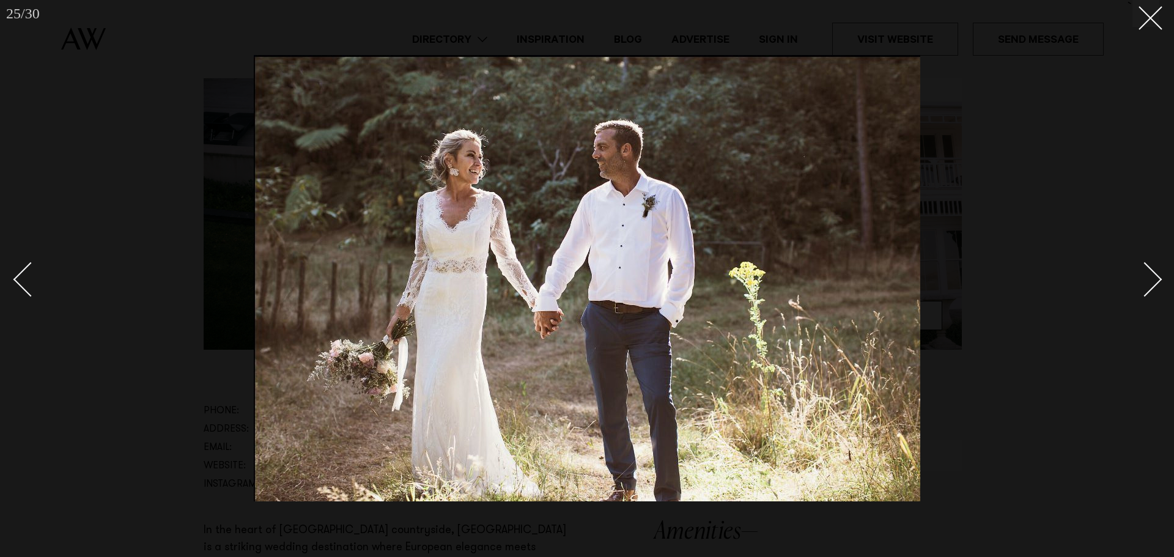
click at [1156, 276] on div "Next slide" at bounding box center [1144, 279] width 35 height 35
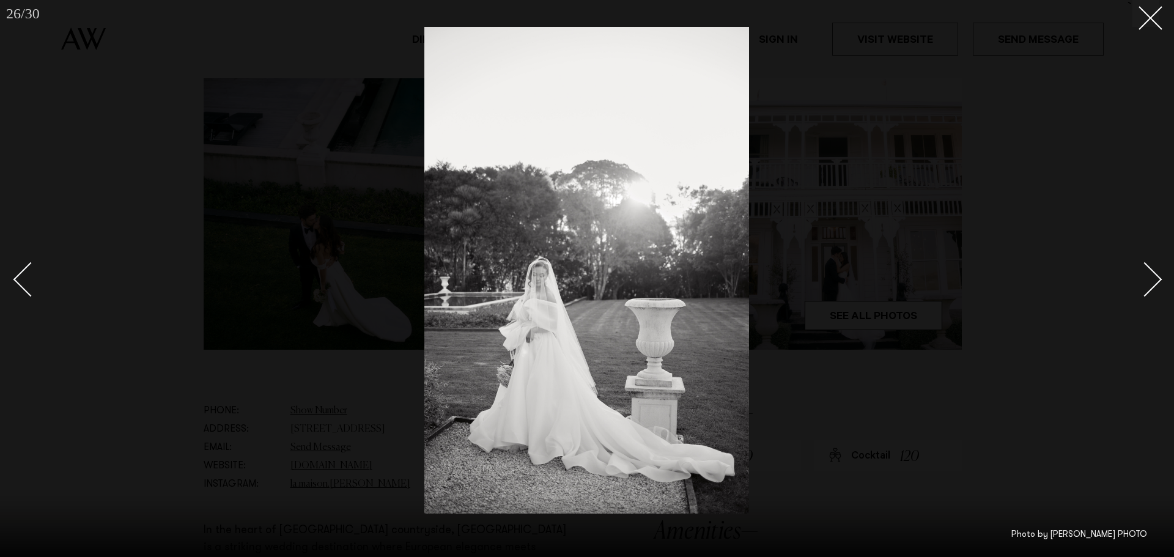
click at [1154, 269] on link at bounding box center [1137, 278] width 43 height 61
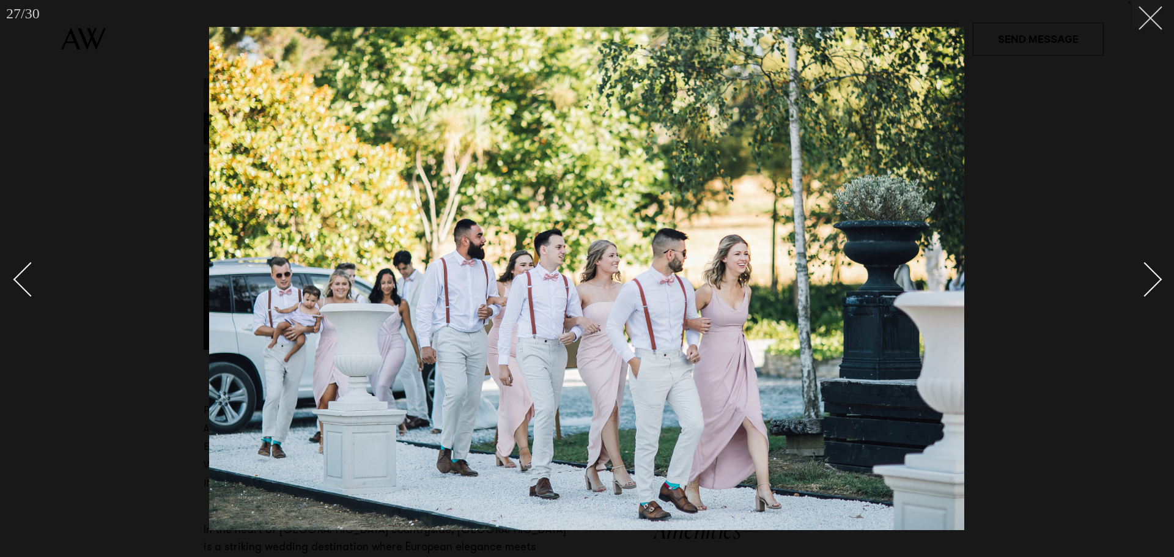
click at [1157, 14] on button at bounding box center [1145, 13] width 27 height 27
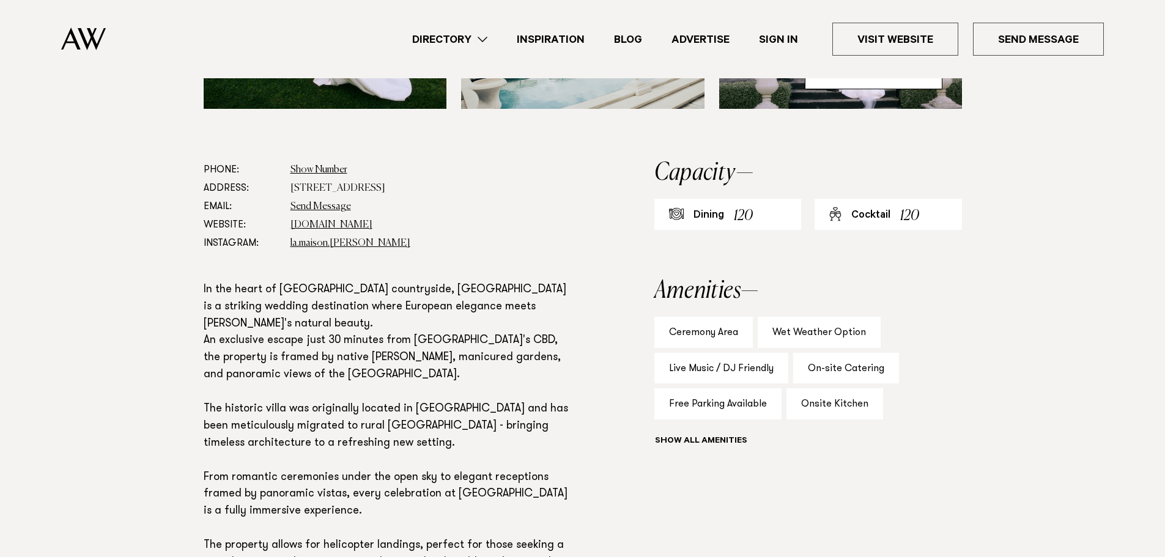
scroll to position [611, 0]
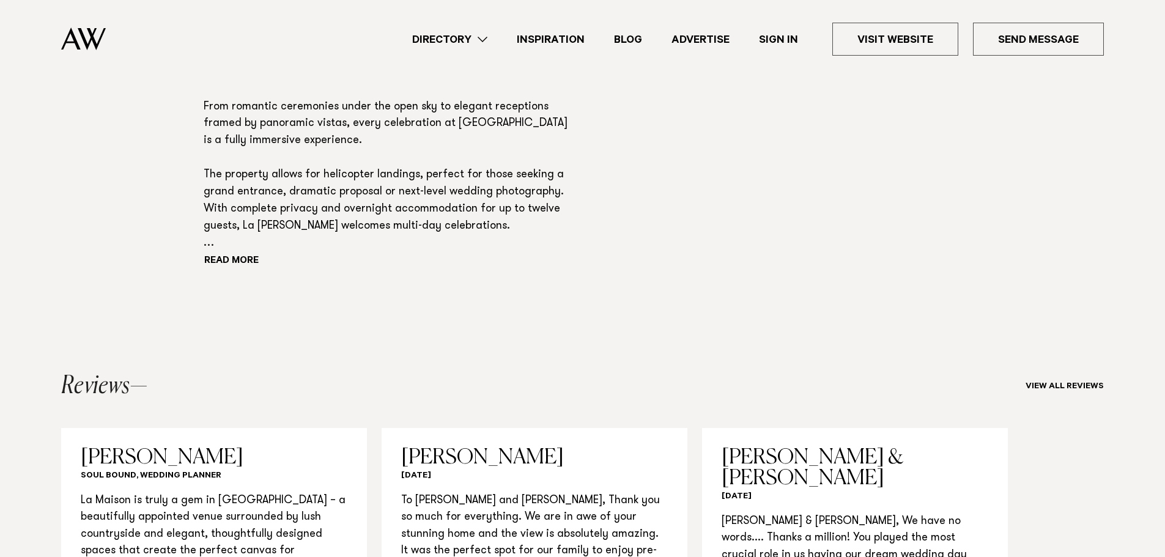
click at [117, 279] on section "Phone: Show Number +64 27 531 7651 Address: 262 Creightons Road, Clevedon 2582 …" at bounding box center [582, 56] width 1165 height 532
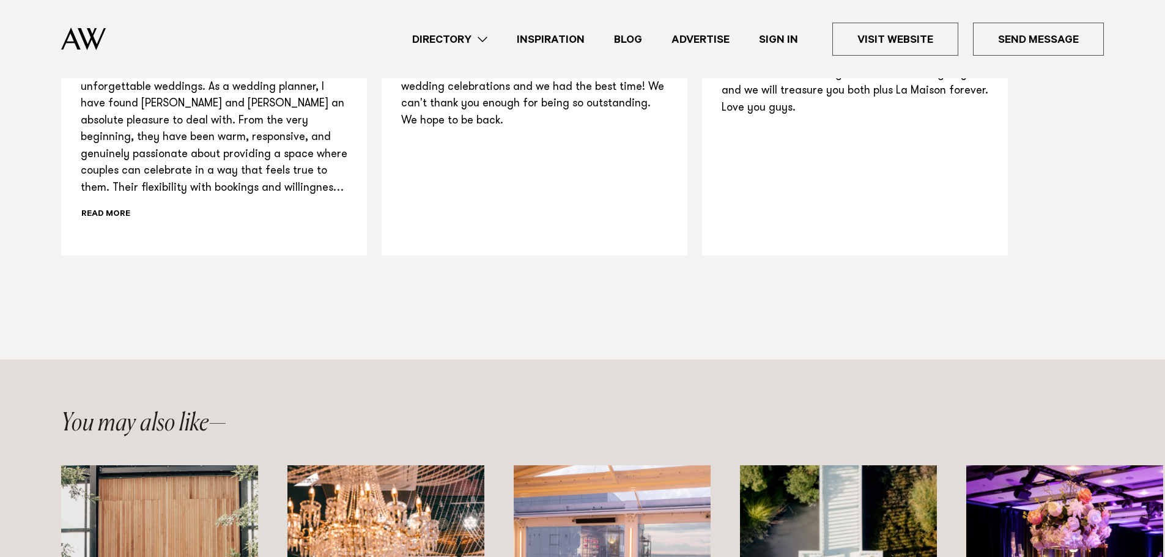
scroll to position [1345, 0]
